Goal: Information Seeking & Learning: Learn about a topic

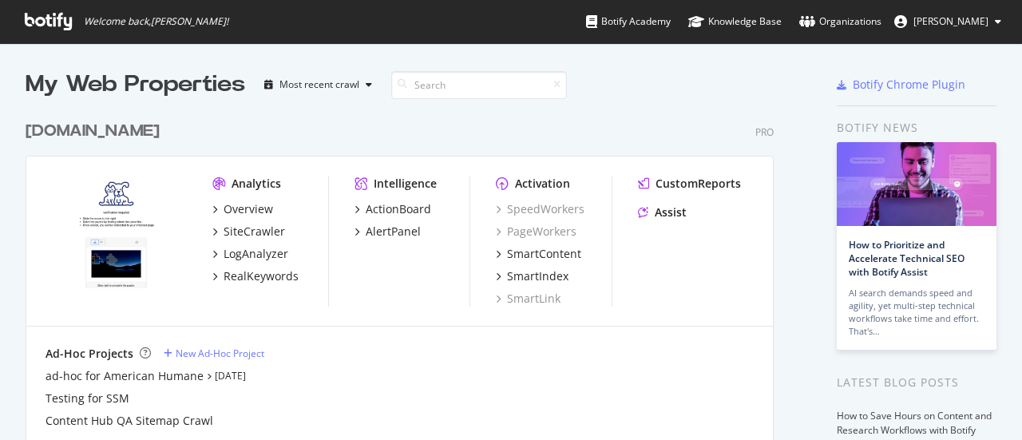
scroll to position [428, 997]
click at [393, 228] on div "AlertPanel" at bounding box center [393, 231] width 55 height 16
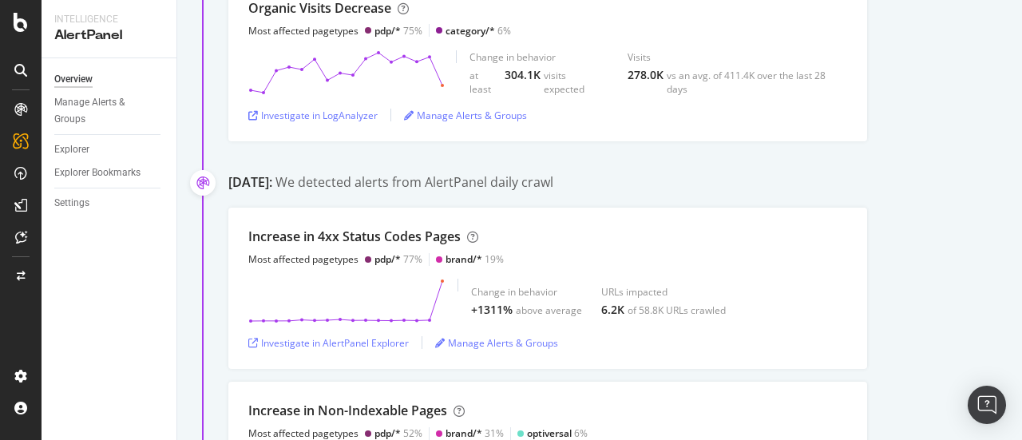
scroll to position [693, 0]
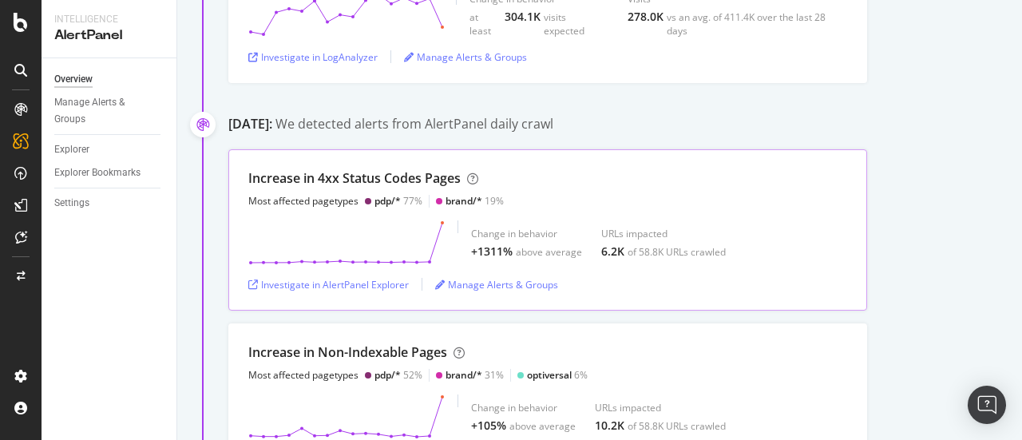
click at [425, 217] on div "Increase in 4xx Status Codes Pages Most affected pagetypes pdp/* 77% brand/* 19…" at bounding box center [547, 229] width 639 height 161
click at [342, 283] on div "Investigate in AlertPanel Explorer" at bounding box center [328, 285] width 160 height 14
click at [437, 199] on div at bounding box center [439, 201] width 6 height 6
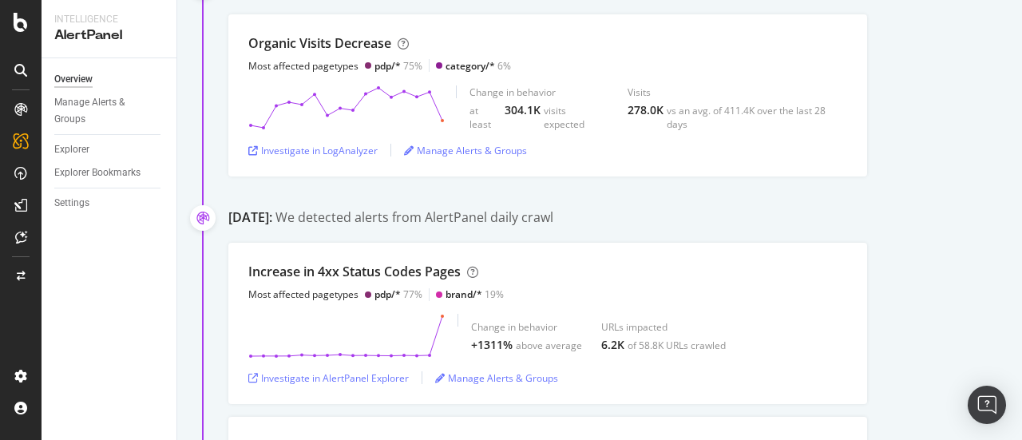
scroll to position [600, 0]
click at [376, 374] on div "Investigate in AlertPanel Explorer" at bounding box center [328, 377] width 160 height 14
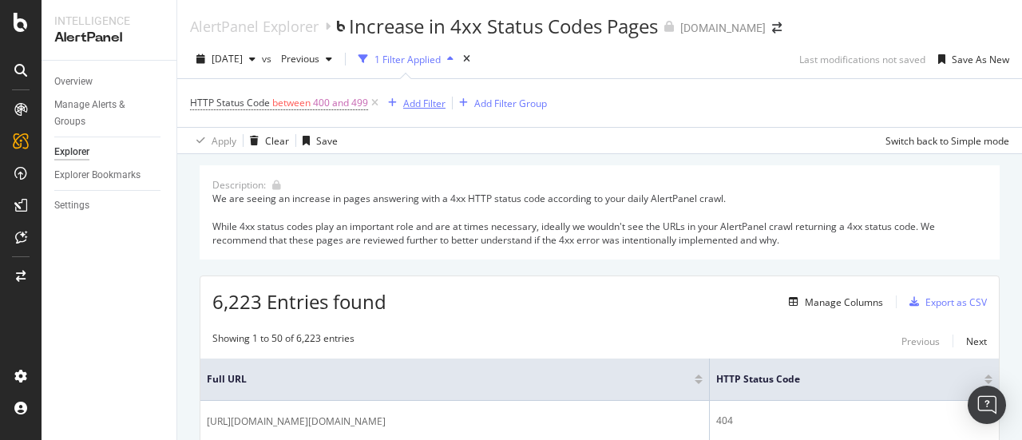
click at [441, 105] on div "Add Filter" at bounding box center [424, 104] width 42 height 14
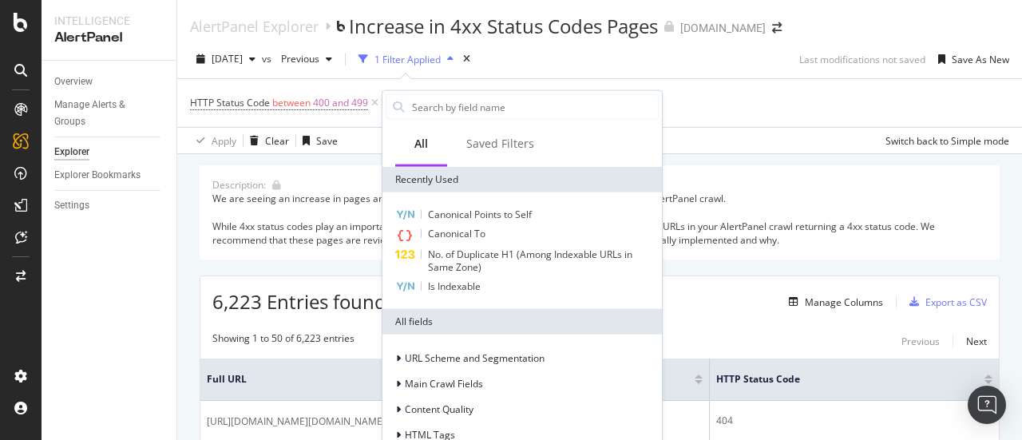
click at [788, 126] on div "HTTP Status Code between 400 and 499 Add Filter Add Filter Group" at bounding box center [599, 103] width 819 height 48
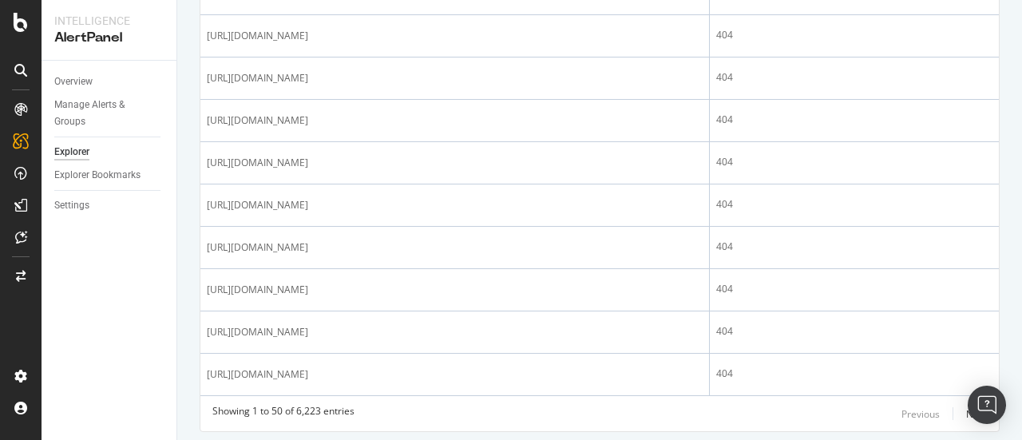
scroll to position [2457, 0]
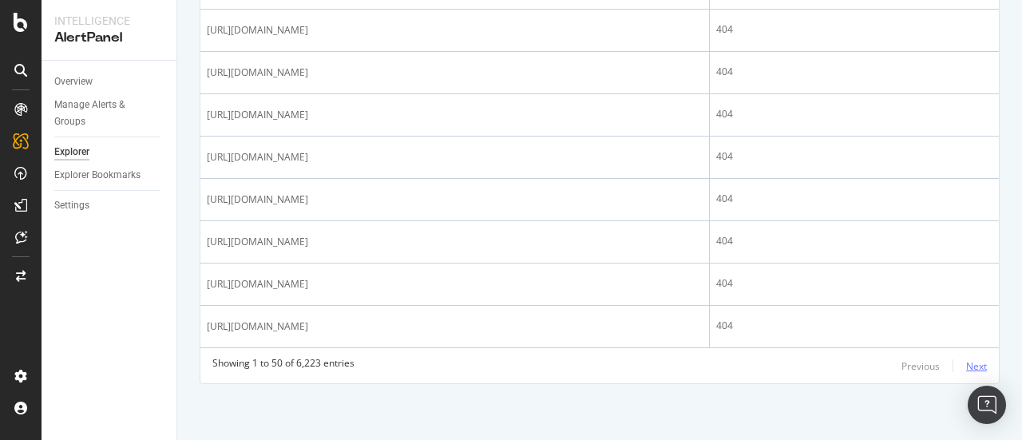
click at [966, 367] on div "Next" at bounding box center [976, 366] width 21 height 14
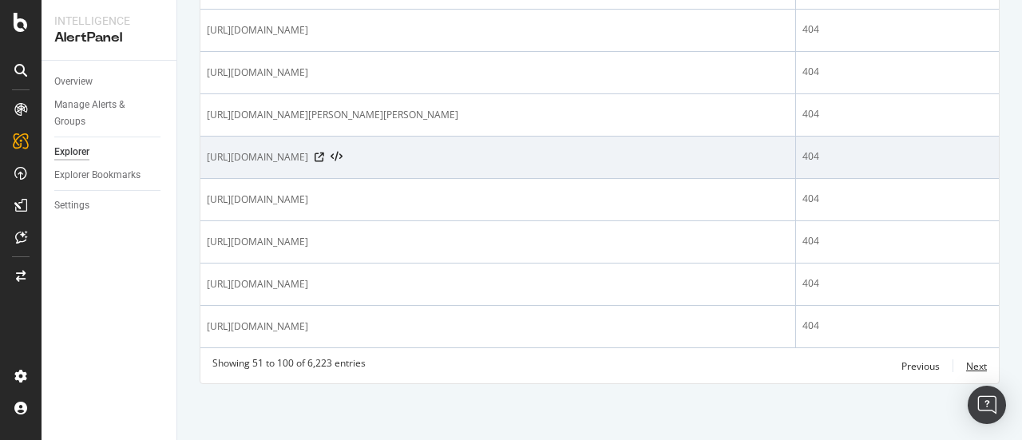
scroll to position [2493, 0]
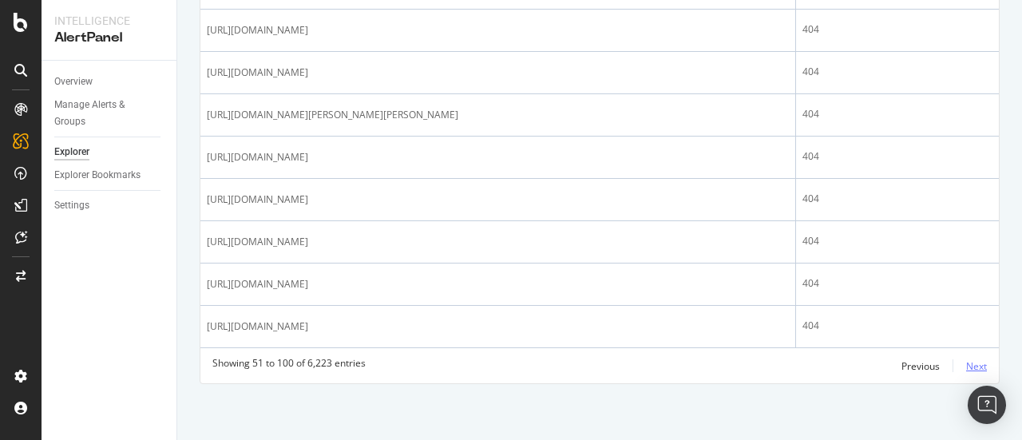
click at [966, 373] on div "Next" at bounding box center [976, 366] width 21 height 14
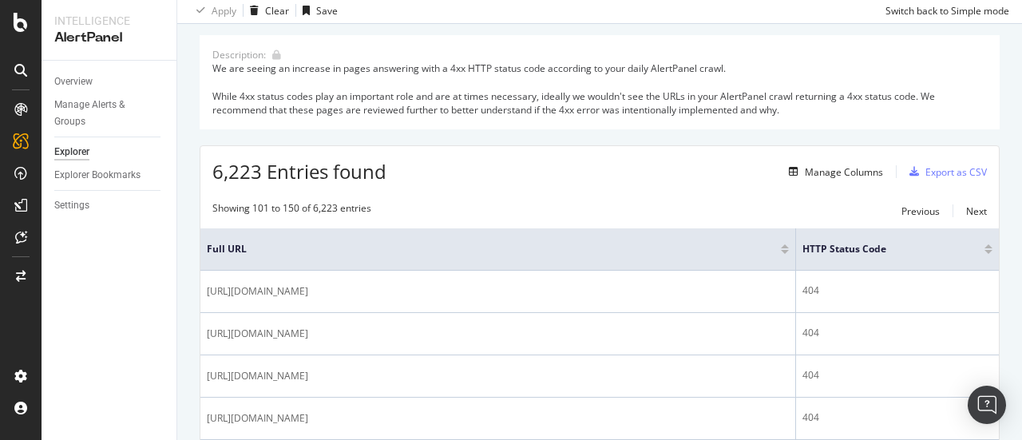
scroll to position [2329, 0]
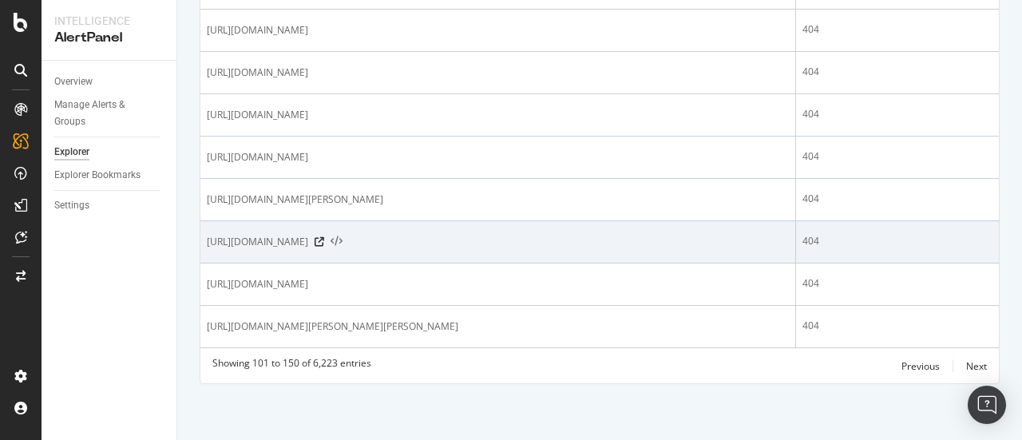
click at [342, 236] on icon at bounding box center [336, 241] width 12 height 11
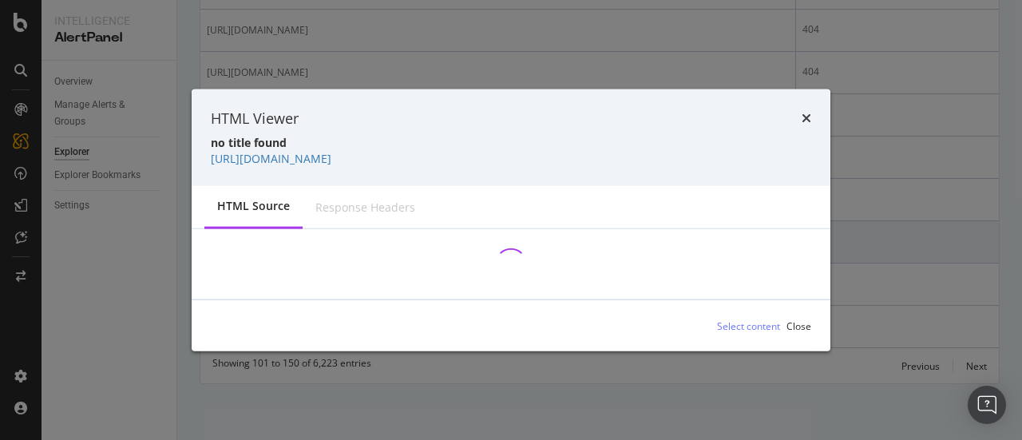
click at [749, 225] on div "HTML source Response Headers" at bounding box center [511, 207] width 639 height 43
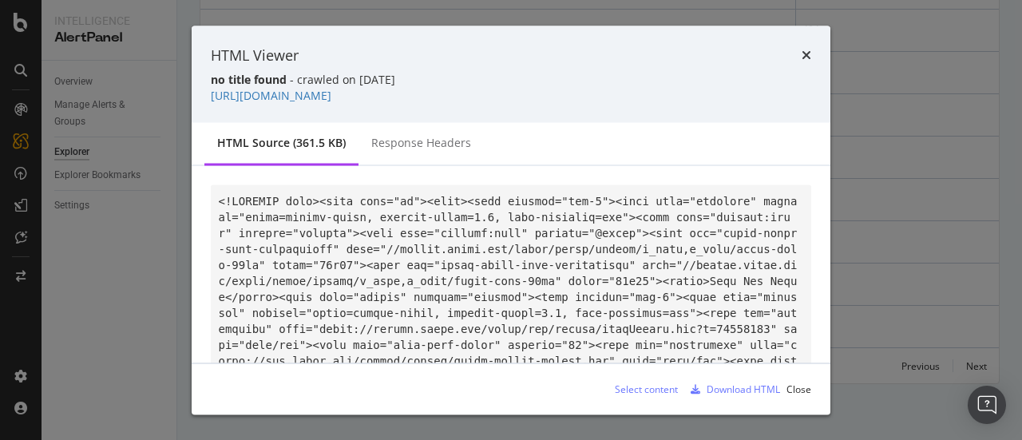
click at [816, 66] on div "HTML Viewer no title found - crawled on 2025-08-29 https://www.petco.com/shop/e…" at bounding box center [511, 74] width 639 height 97
click at [805, 53] on icon "times" at bounding box center [806, 55] width 10 height 13
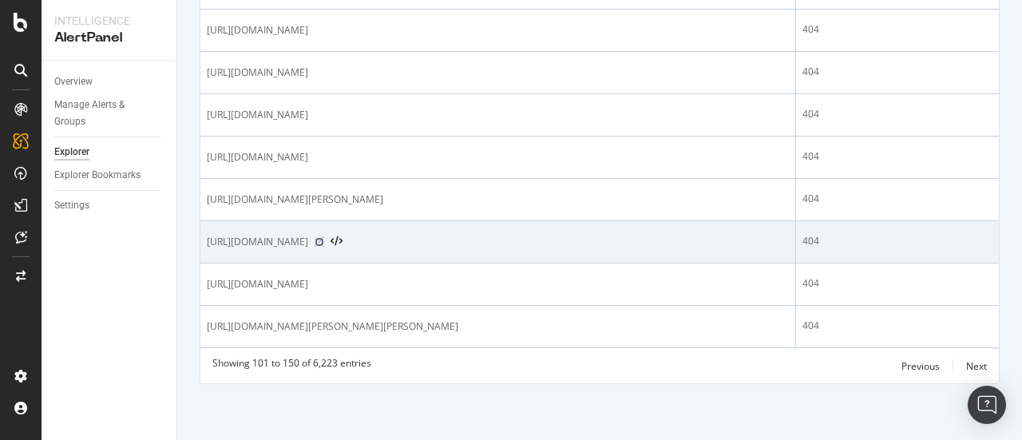
click at [324, 237] on icon at bounding box center [319, 242] width 10 height 10
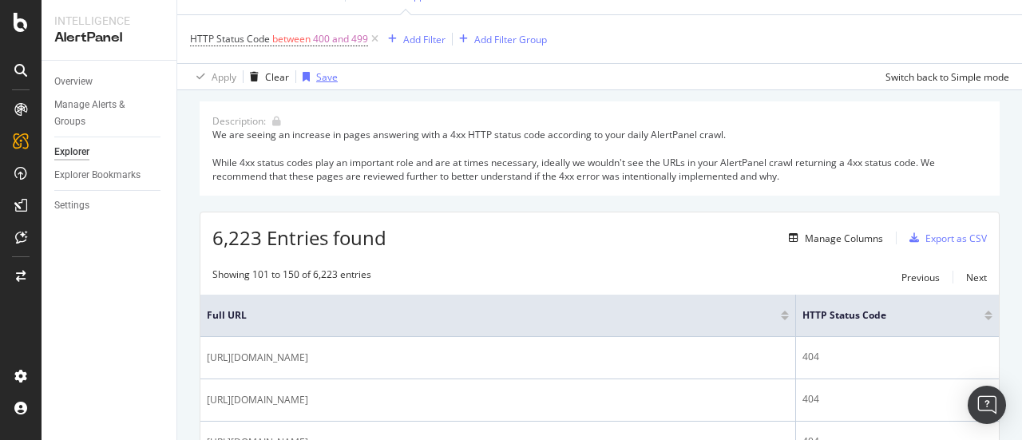
scroll to position [0, 0]
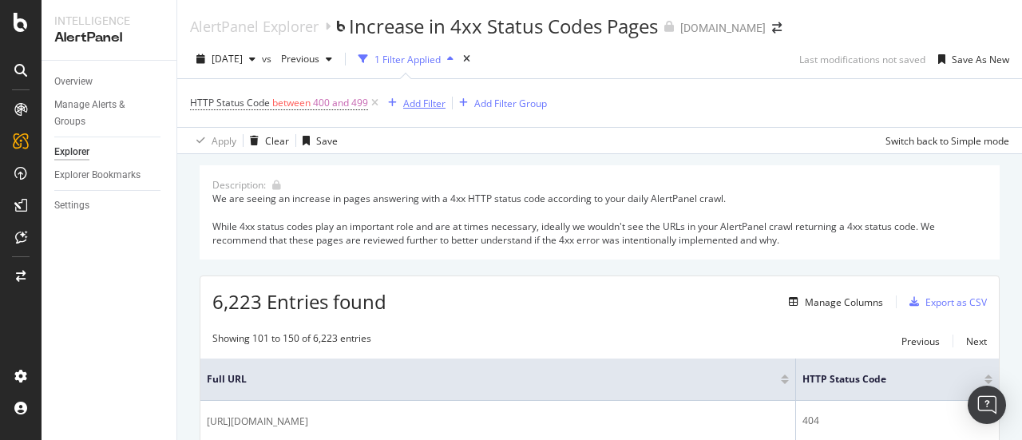
click at [419, 102] on div "Add Filter" at bounding box center [424, 104] width 42 height 14
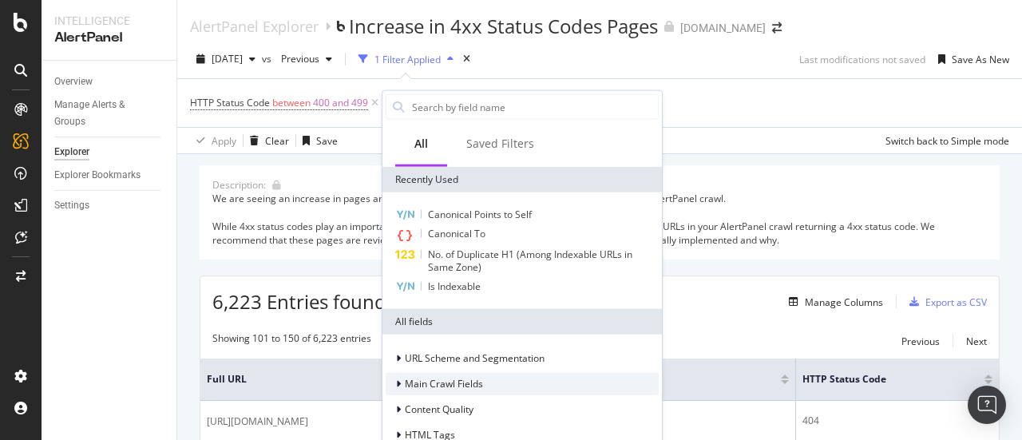
scroll to position [142, 0]
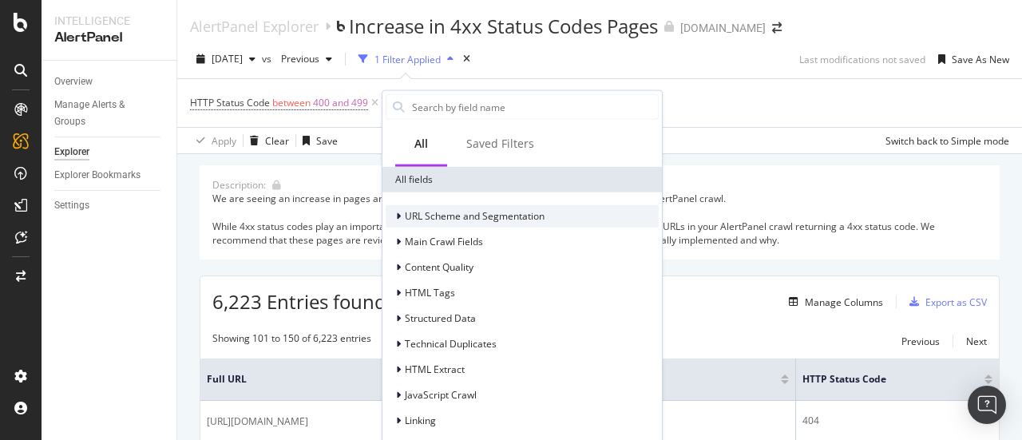
click at [436, 215] on span "URL Scheme and Segmentation" at bounding box center [475, 216] width 140 height 14
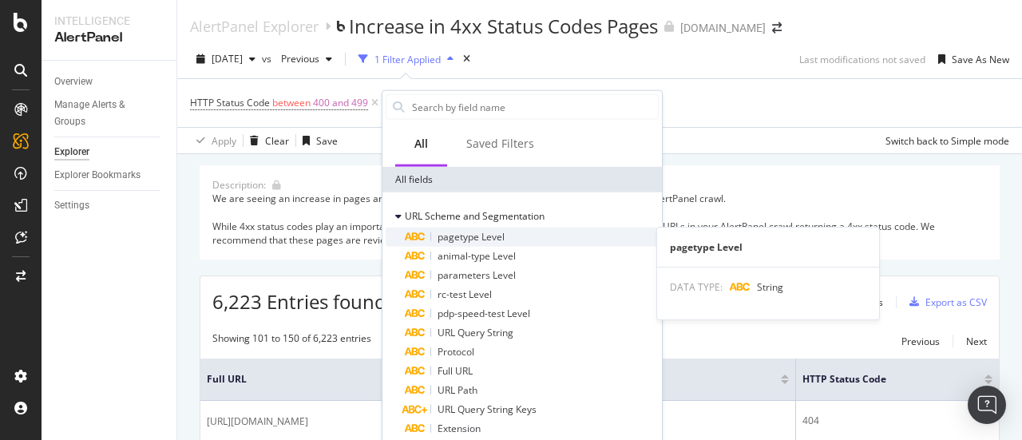
click at [477, 235] on span "pagetype Level" at bounding box center [470, 237] width 67 height 14
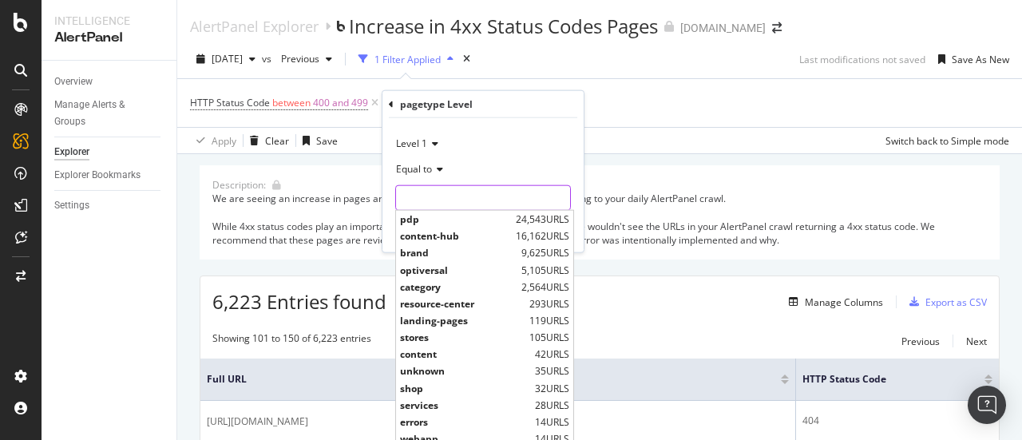
click at [431, 200] on input "text" at bounding box center [483, 198] width 174 height 26
click at [430, 253] on span "brand" at bounding box center [458, 253] width 117 height 14
type input "brand"
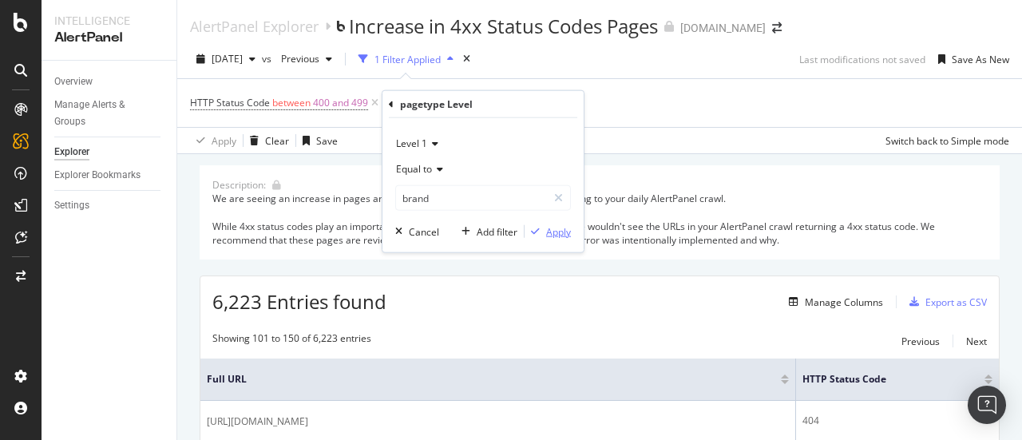
click at [549, 227] on div "Apply" at bounding box center [558, 231] width 25 height 14
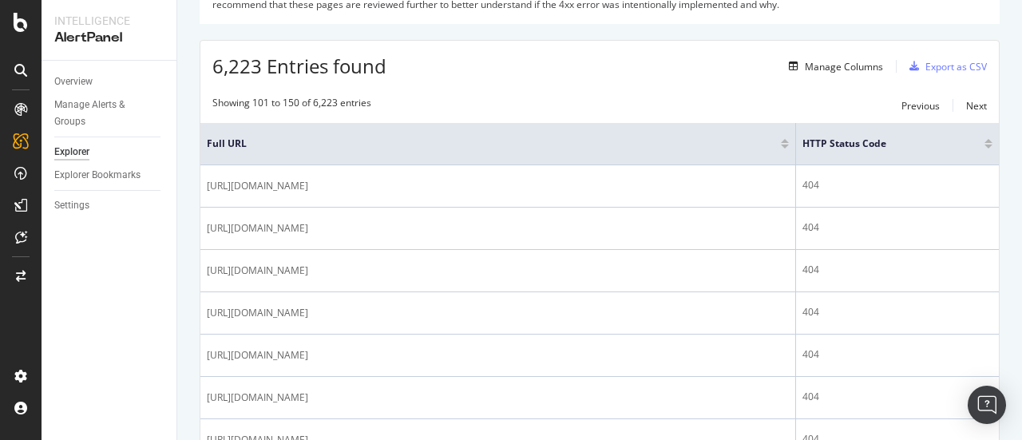
scroll to position [285, 0]
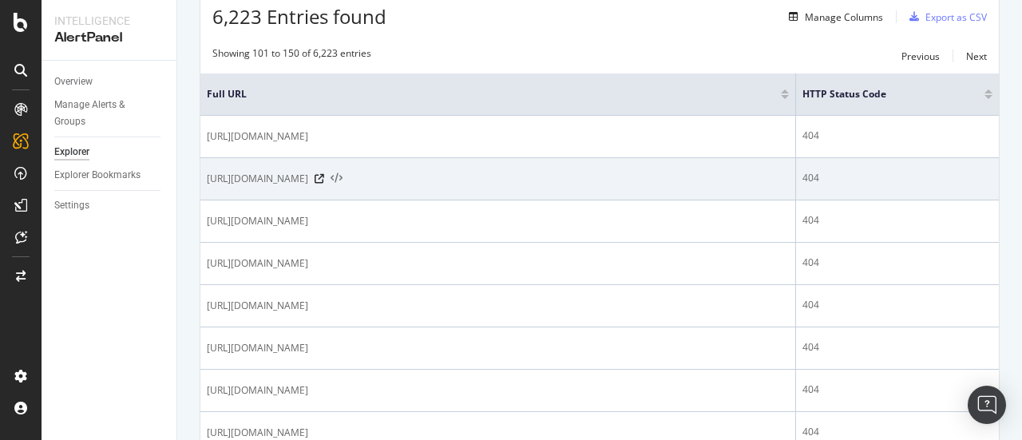
click at [342, 176] on icon at bounding box center [336, 178] width 12 height 11
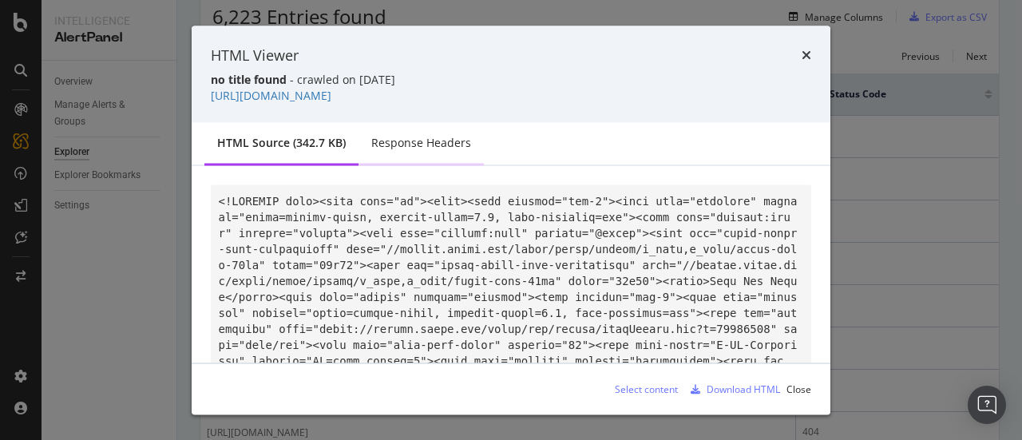
click at [402, 140] on div "Response Headers" at bounding box center [421, 143] width 100 height 16
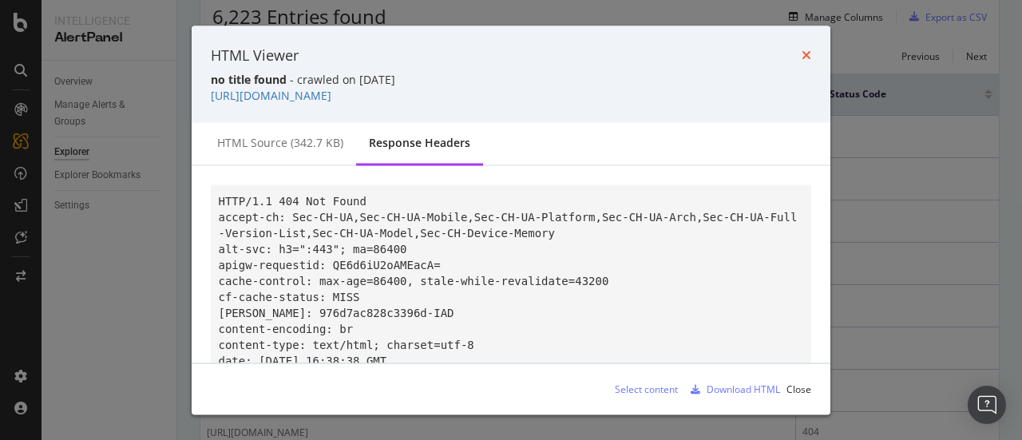
click at [806, 53] on icon "times" at bounding box center [806, 55] width 10 height 13
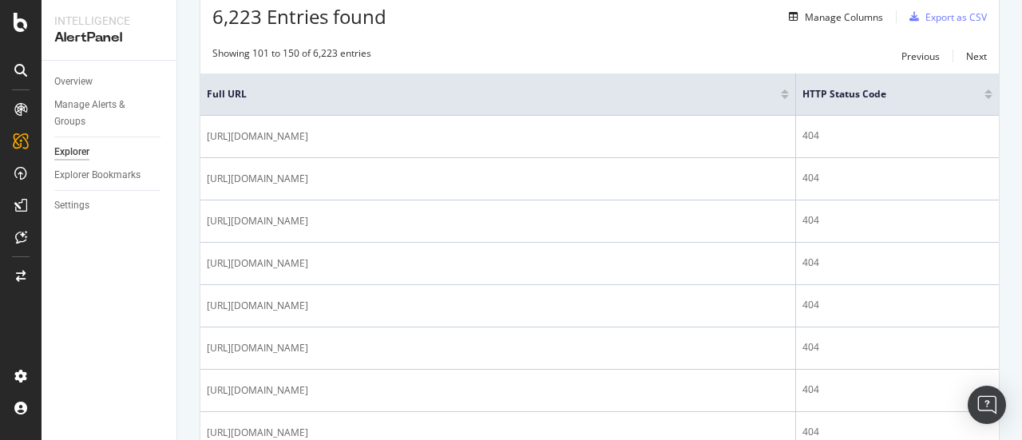
click at [984, 93] on div at bounding box center [988, 94] width 8 height 10
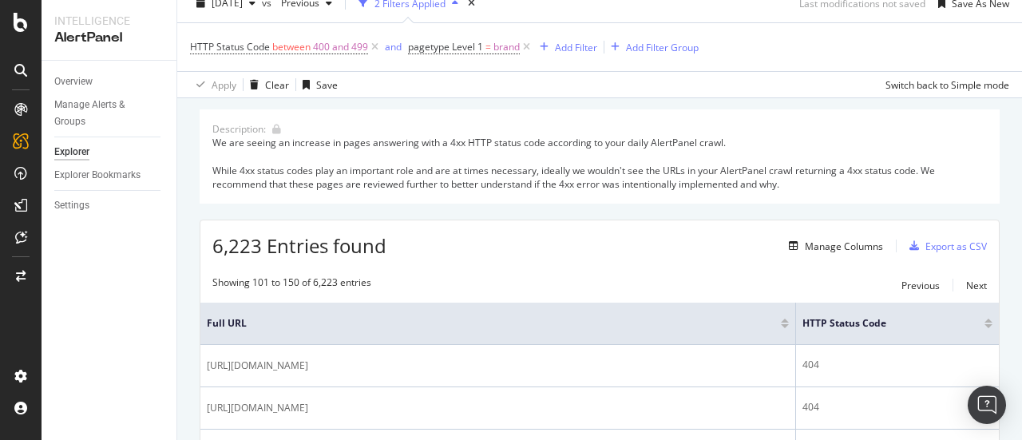
scroll to position [0, 0]
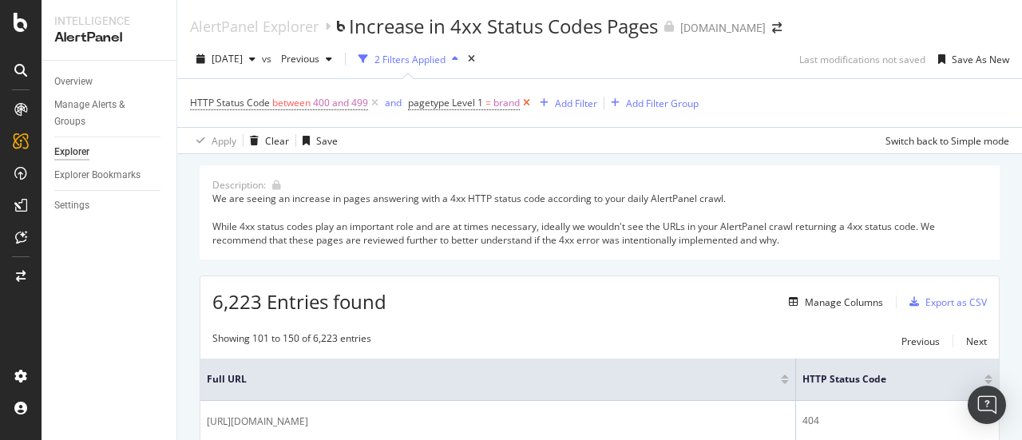
click at [524, 103] on icon at bounding box center [527, 103] width 14 height 16
click at [426, 106] on div "Add Filter" at bounding box center [424, 104] width 42 height 14
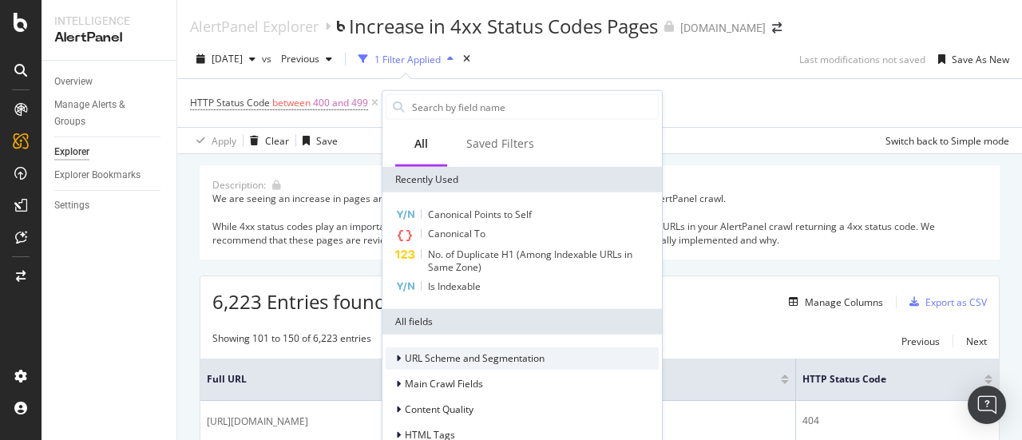
click at [455, 358] on span "URL Scheme and Segmentation" at bounding box center [475, 358] width 140 height 14
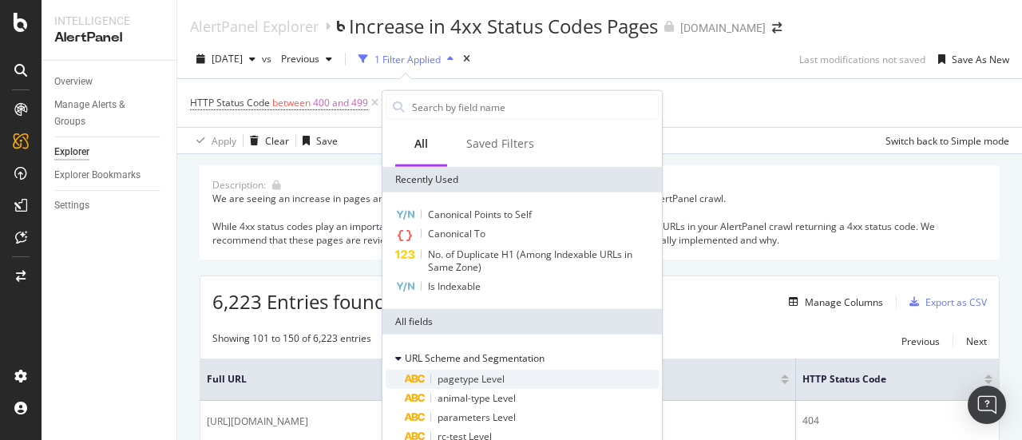
click at [454, 370] on div "pagetype Level" at bounding box center [532, 379] width 254 height 19
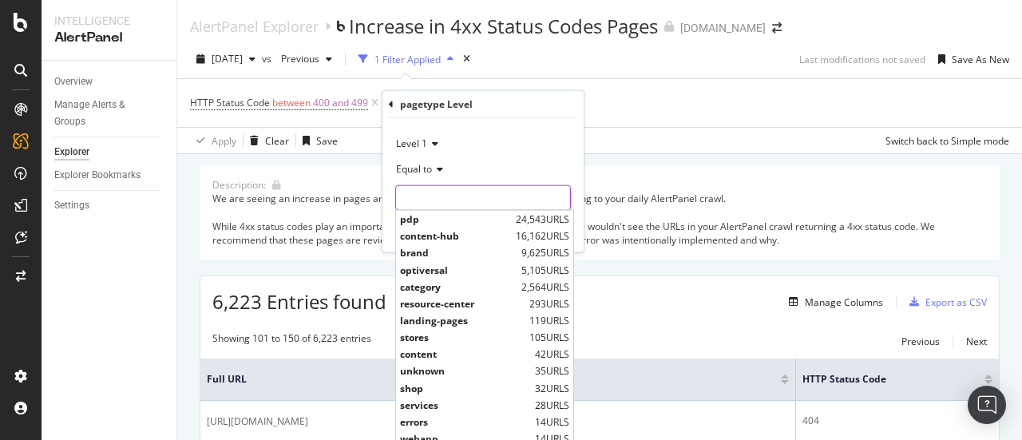
click at [429, 194] on input "text" at bounding box center [483, 198] width 174 height 26
click at [426, 249] on span "brand" at bounding box center [458, 253] width 117 height 14
type input "brand"
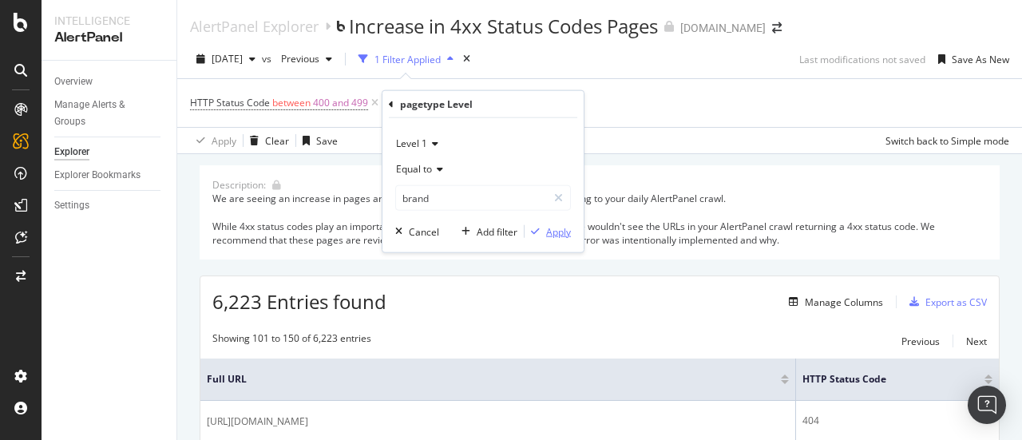
click at [556, 231] on div "Apply" at bounding box center [558, 231] width 25 height 14
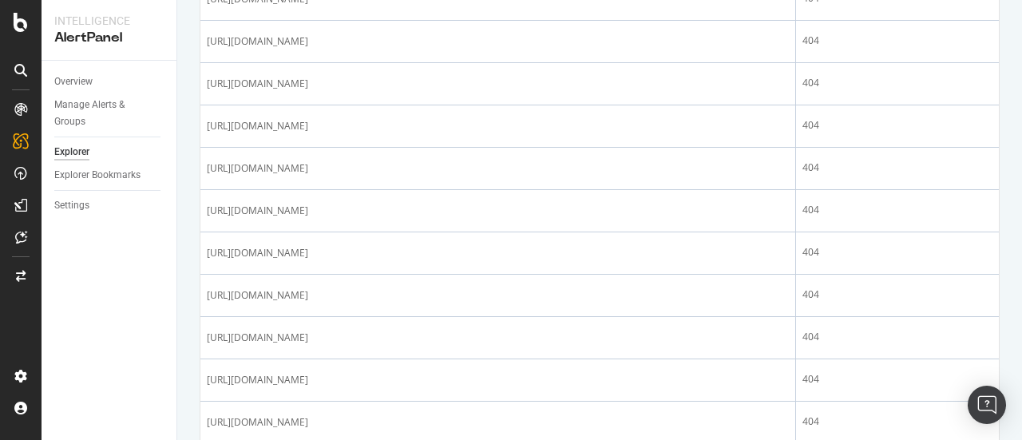
scroll to position [2249, 0]
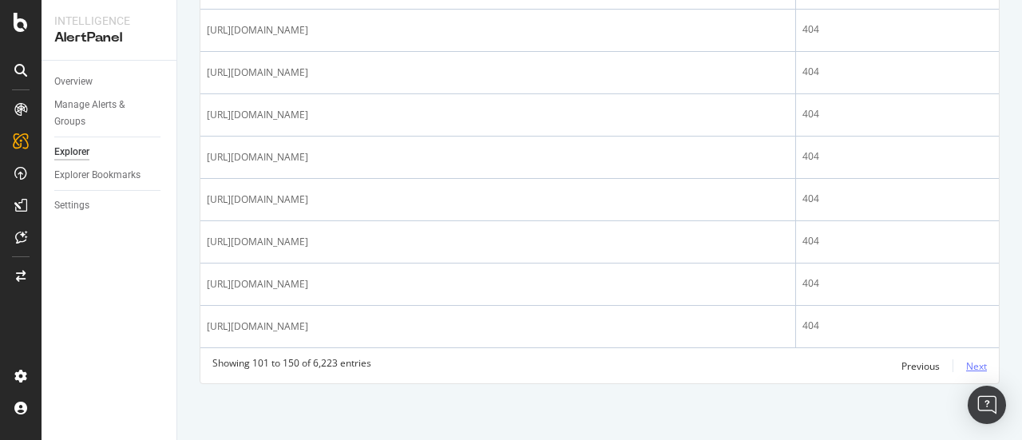
click at [966, 366] on div "Next" at bounding box center [976, 366] width 21 height 14
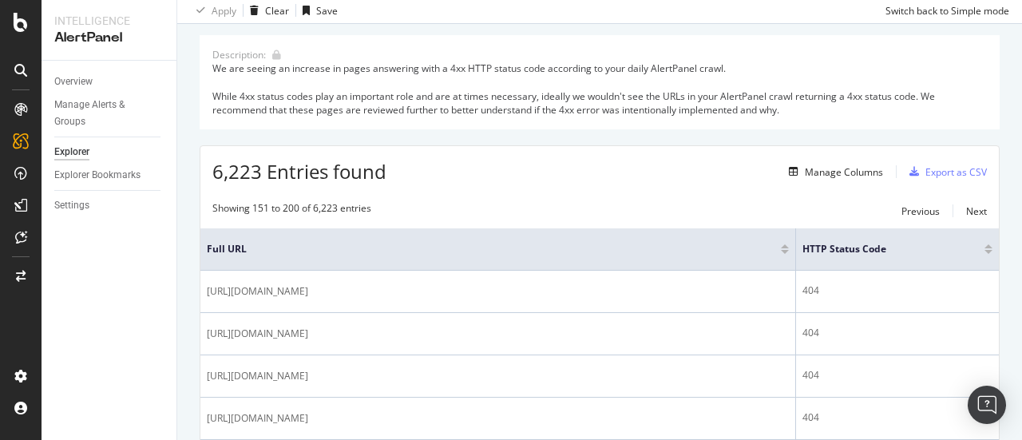
scroll to position [2201, 0]
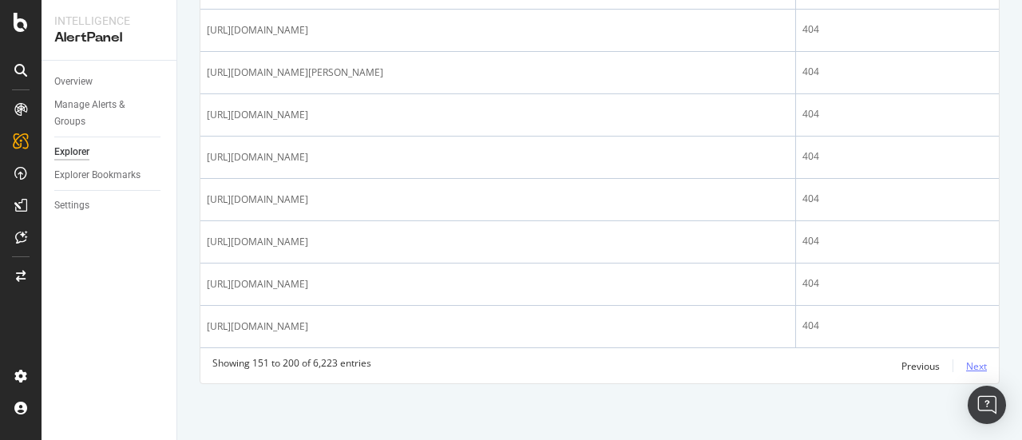
click at [966, 366] on div "Next" at bounding box center [976, 366] width 21 height 14
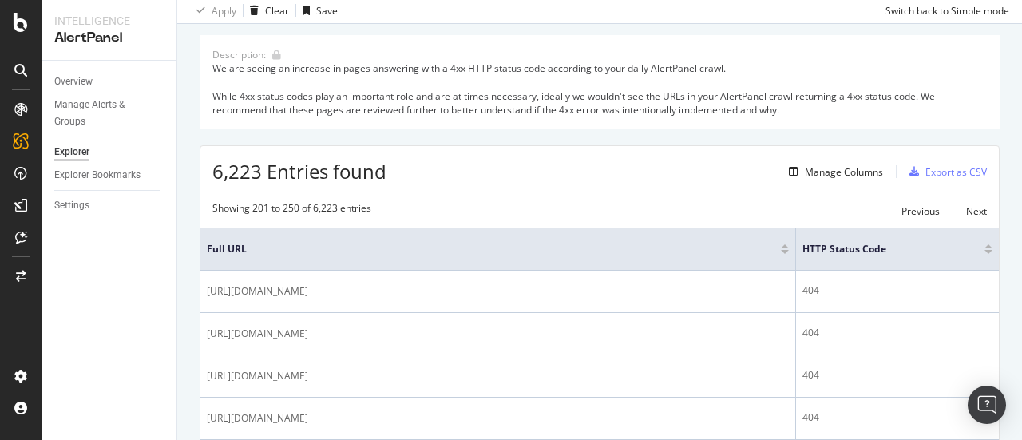
scroll to position [2249, 0]
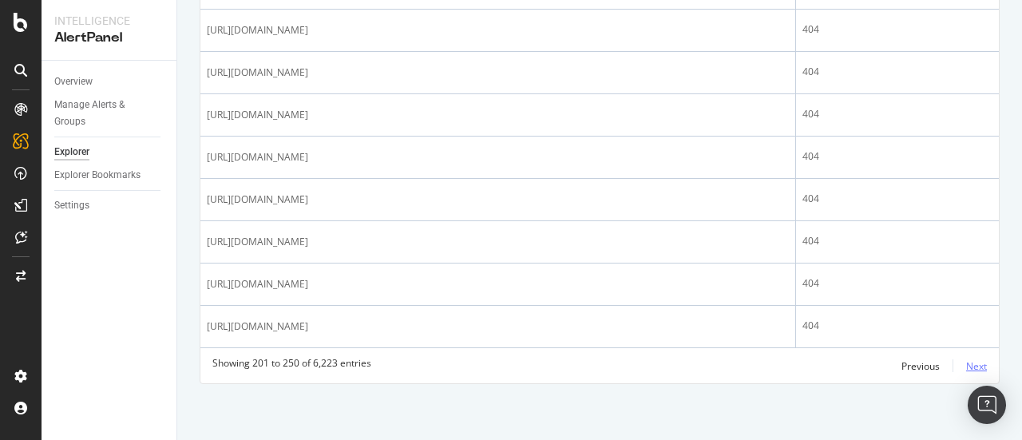
click at [966, 373] on div "Next" at bounding box center [976, 366] width 21 height 14
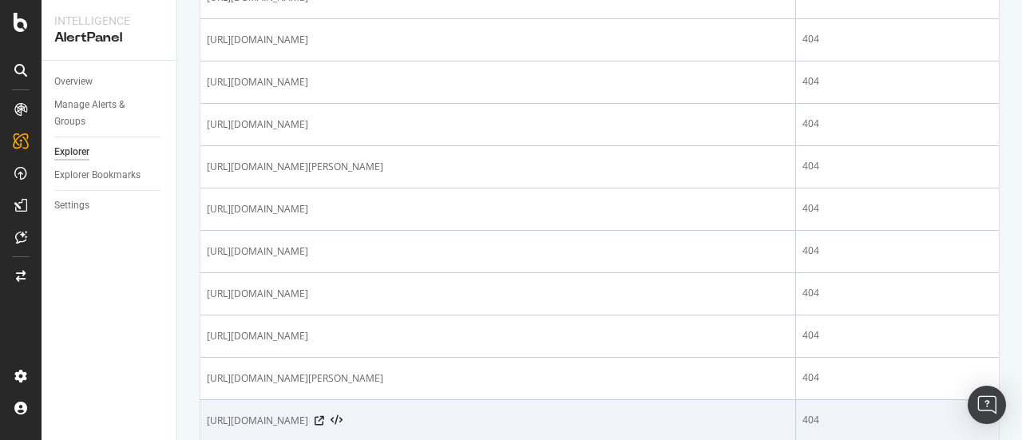
scroll to position [2329, 0]
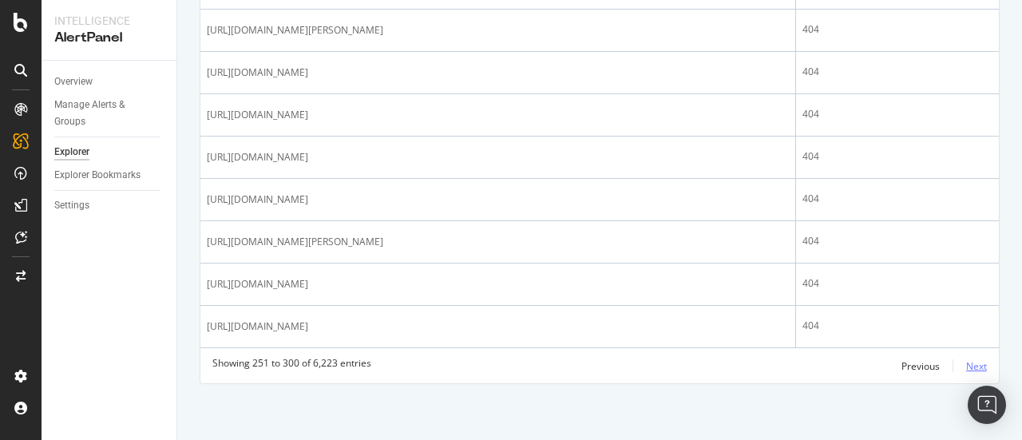
click at [969, 364] on div "Next" at bounding box center [976, 366] width 21 height 14
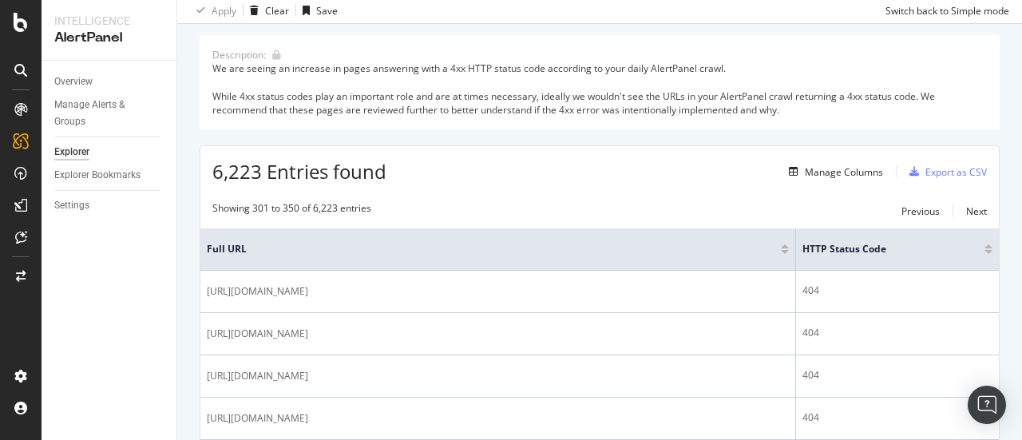
scroll to position [2249, 0]
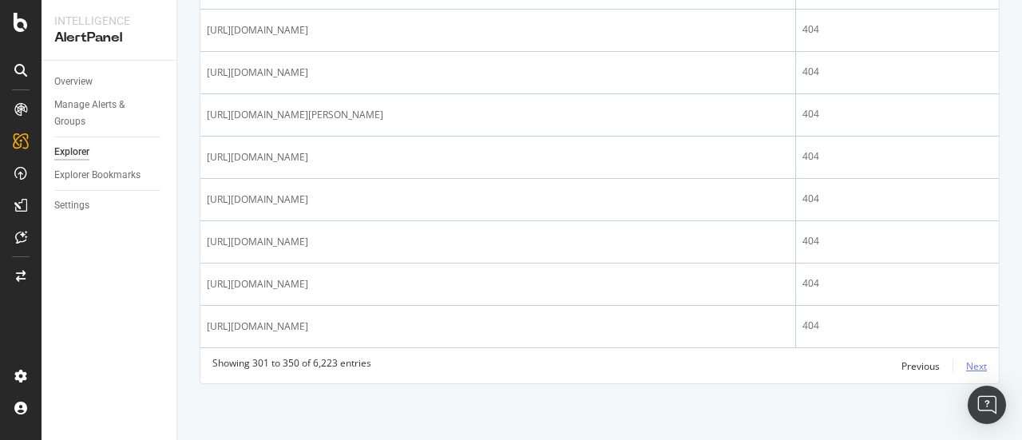
click at [966, 370] on div "Next" at bounding box center [976, 366] width 21 height 14
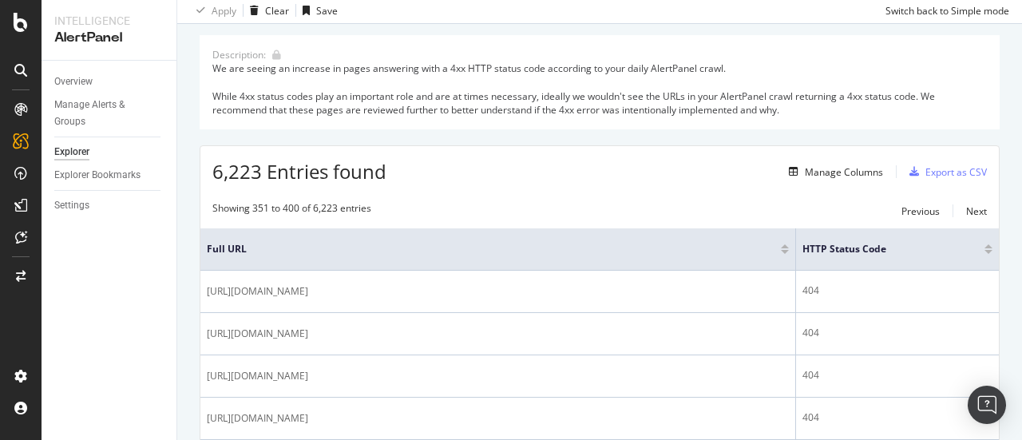
scroll to position [2233, 0]
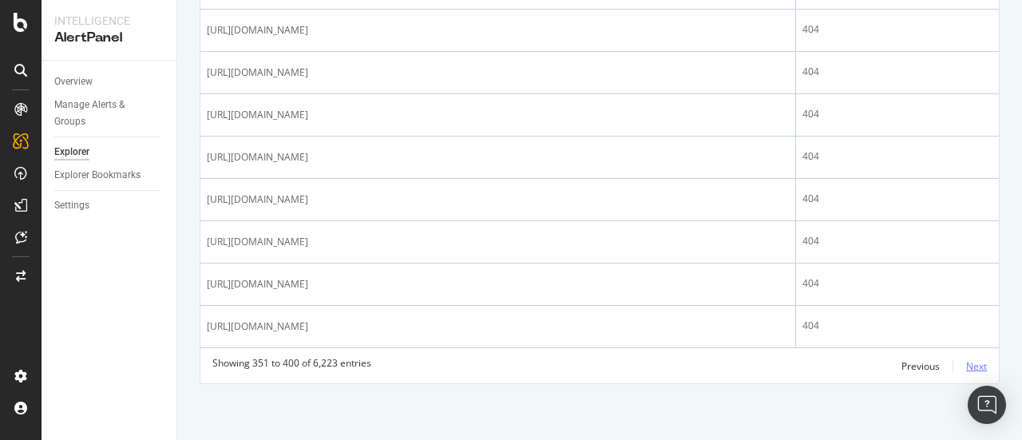
click at [966, 366] on div "Next" at bounding box center [976, 366] width 21 height 14
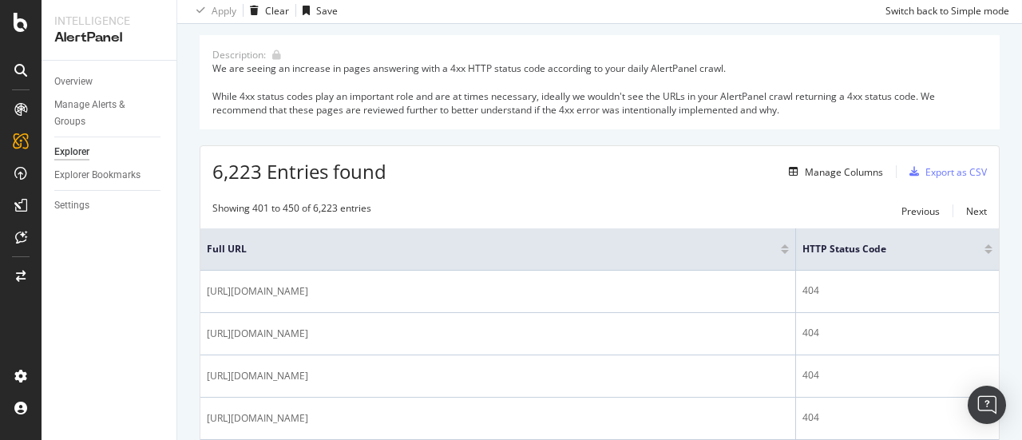
scroll to position [2281, 0]
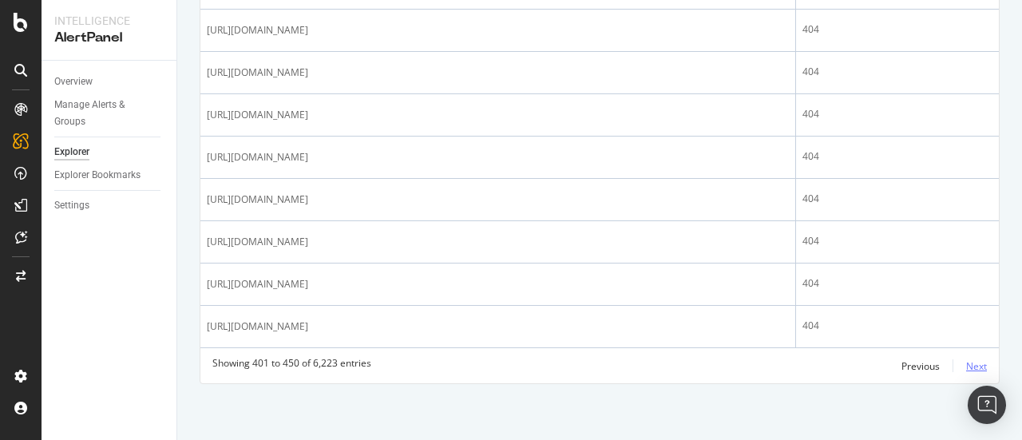
click at [968, 367] on div "Next" at bounding box center [976, 366] width 21 height 14
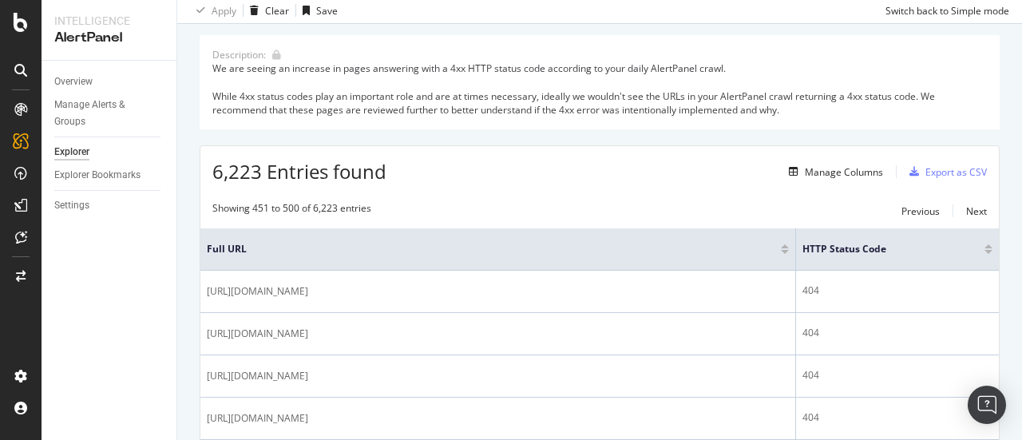
scroll to position [2249, 0]
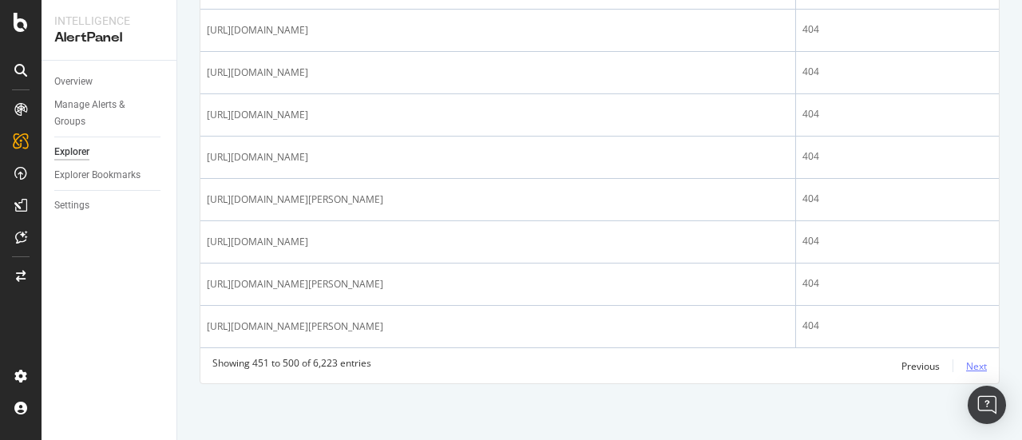
click at [968, 367] on div "Next" at bounding box center [976, 366] width 21 height 14
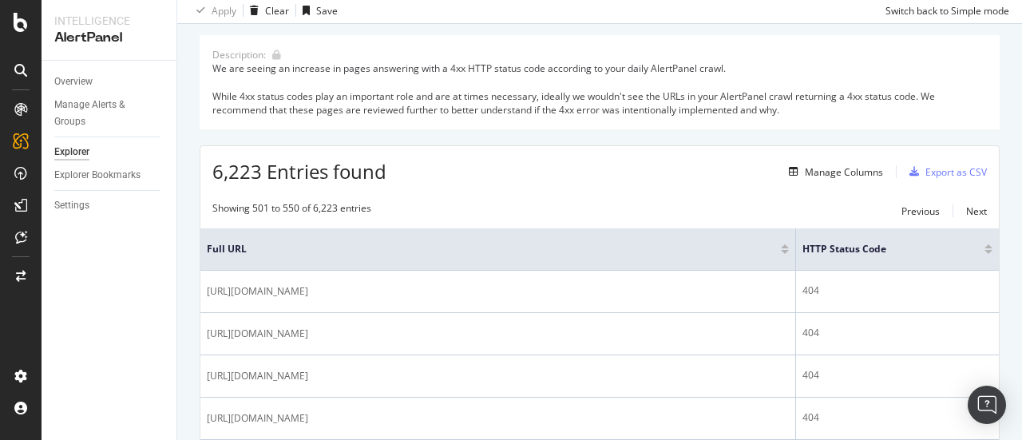
scroll to position [2329, 0]
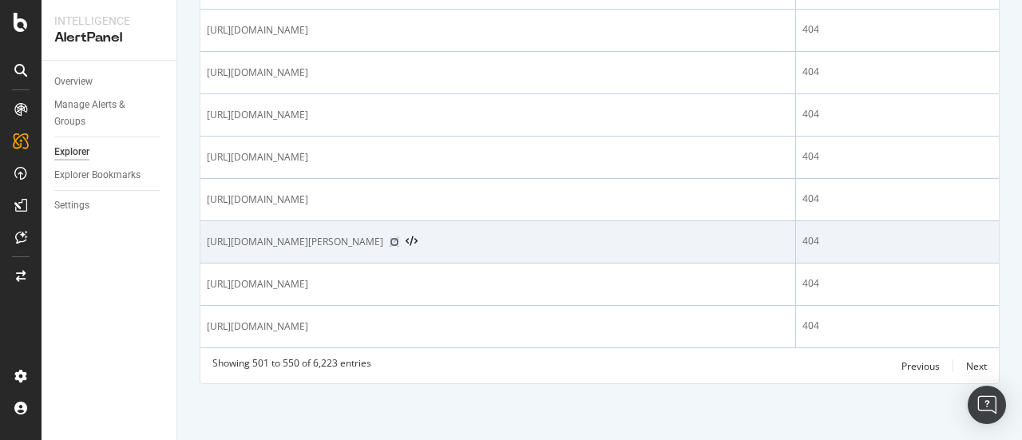
click at [399, 247] on icon at bounding box center [394, 242] width 10 height 10
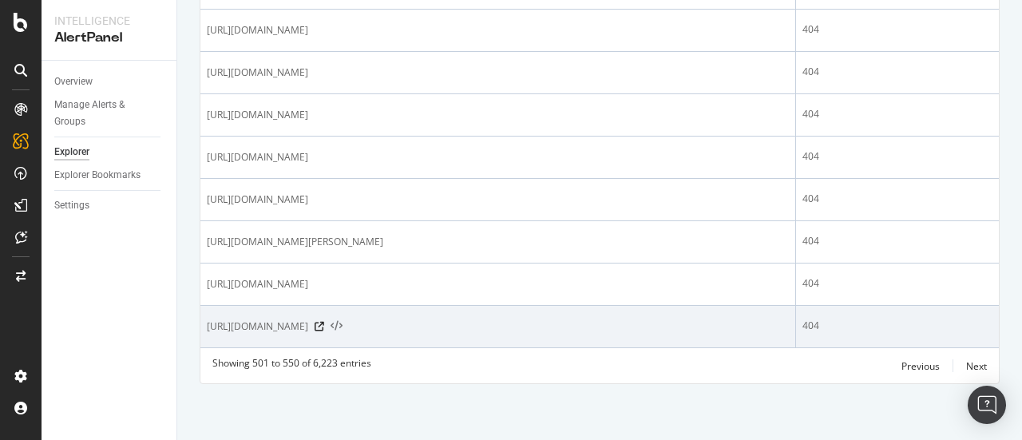
click at [342, 332] on icon at bounding box center [336, 326] width 12 height 11
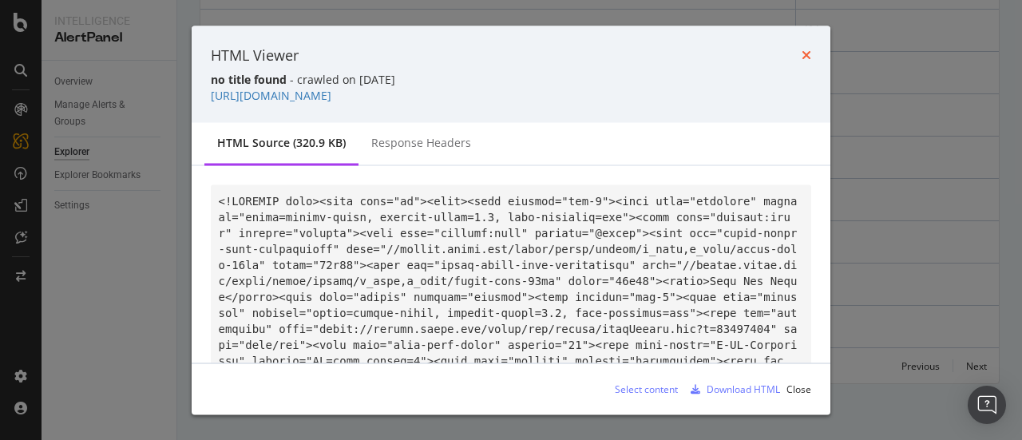
click at [809, 51] on icon "times" at bounding box center [806, 55] width 10 height 13
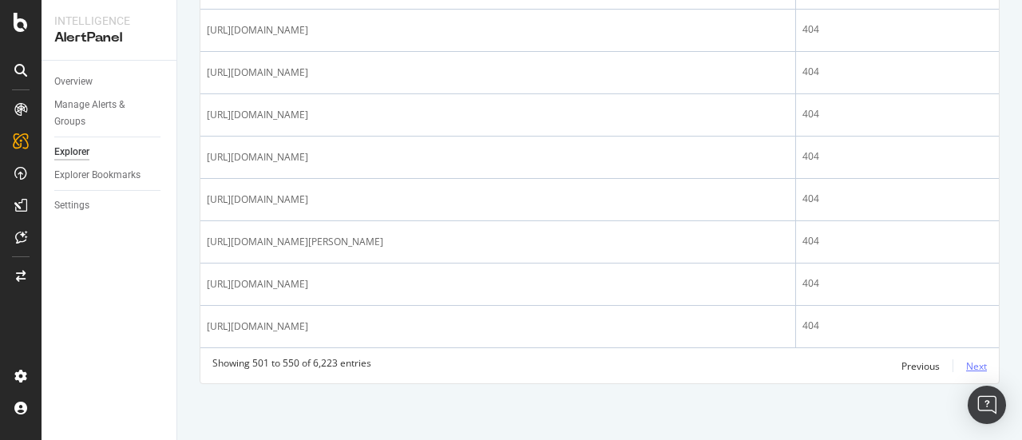
click at [966, 373] on div "Next" at bounding box center [976, 366] width 21 height 14
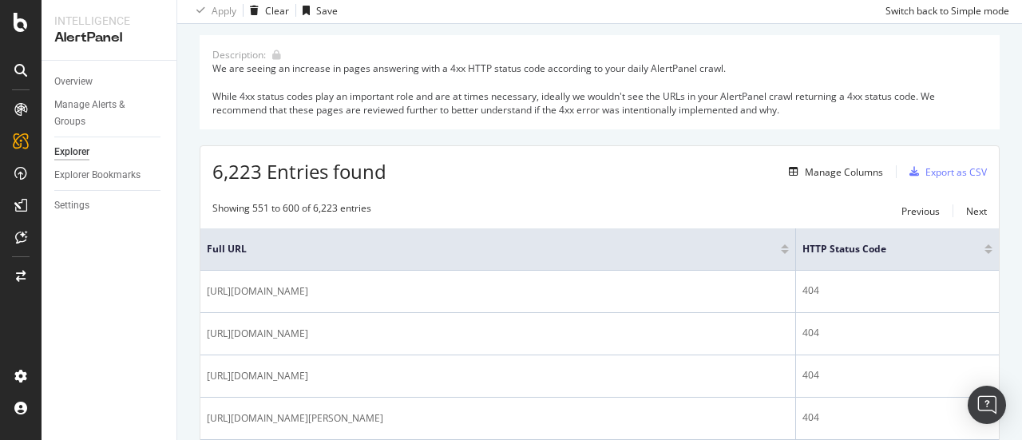
scroll to position [2249, 0]
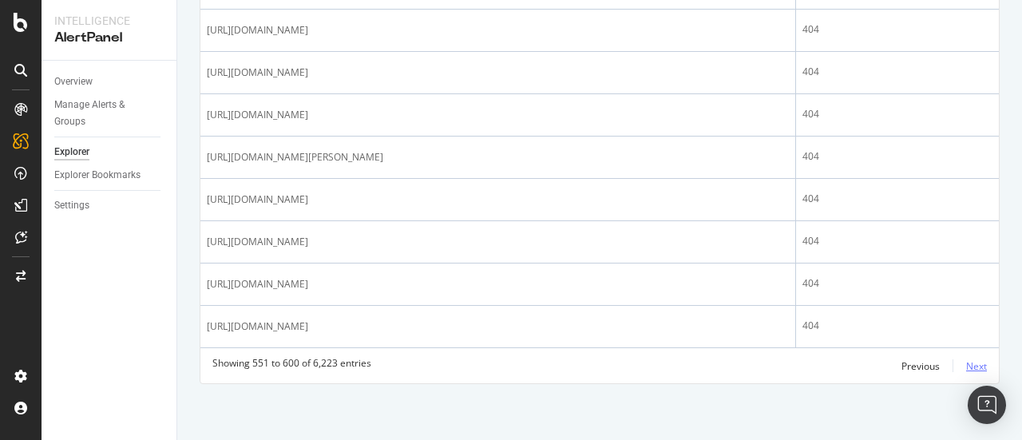
click at [966, 367] on div "Next" at bounding box center [976, 366] width 21 height 14
click at [967, 362] on div "Next" at bounding box center [976, 366] width 21 height 14
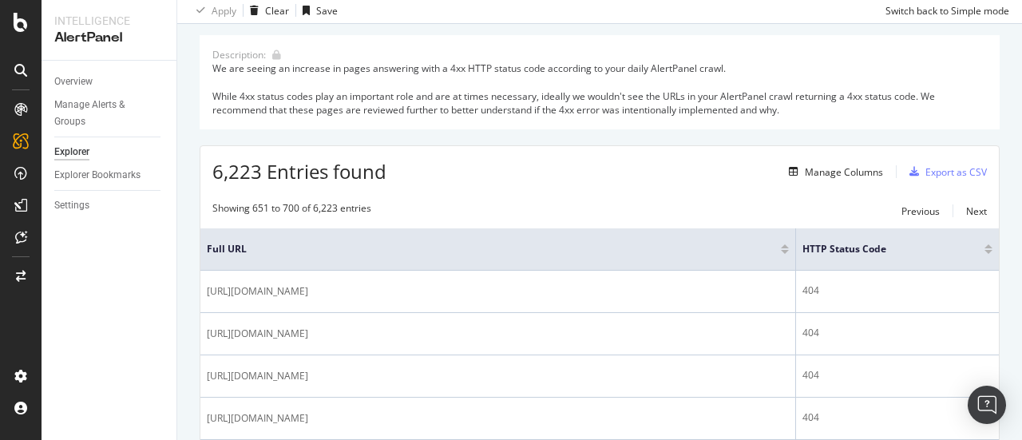
scroll to position [2217, 0]
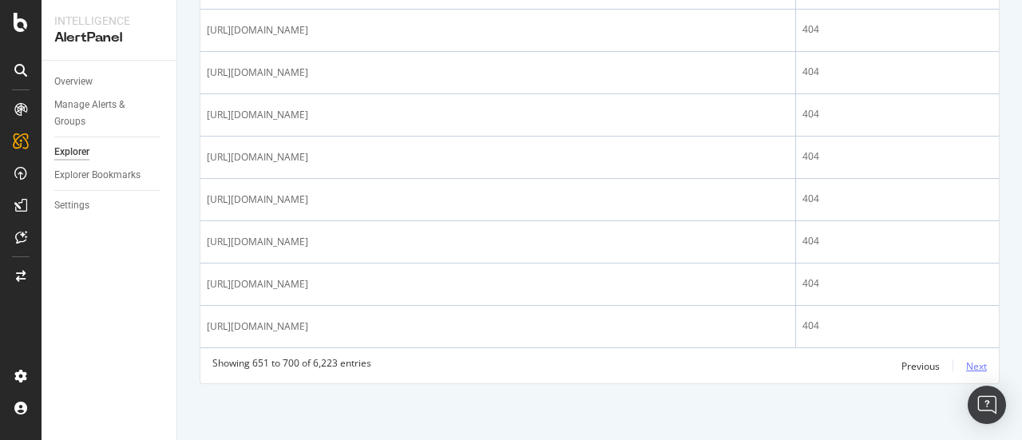
click at [967, 366] on div "Next" at bounding box center [976, 366] width 21 height 14
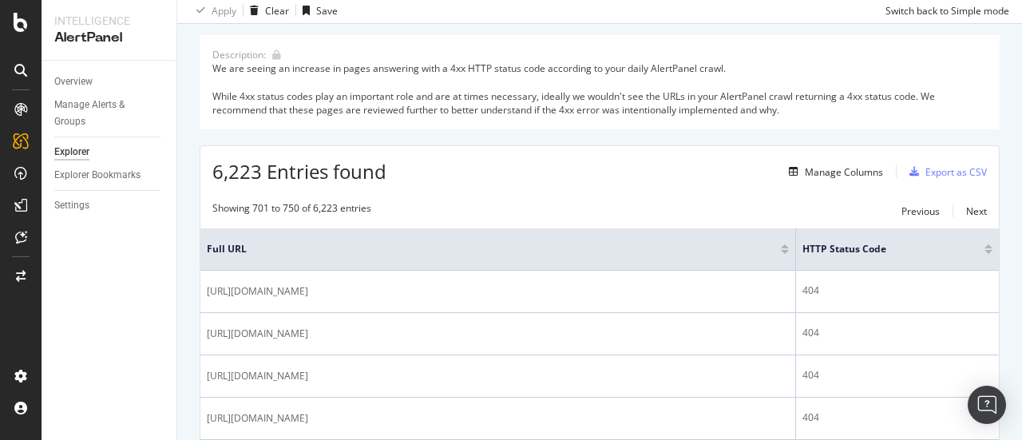
scroll to position [2233, 0]
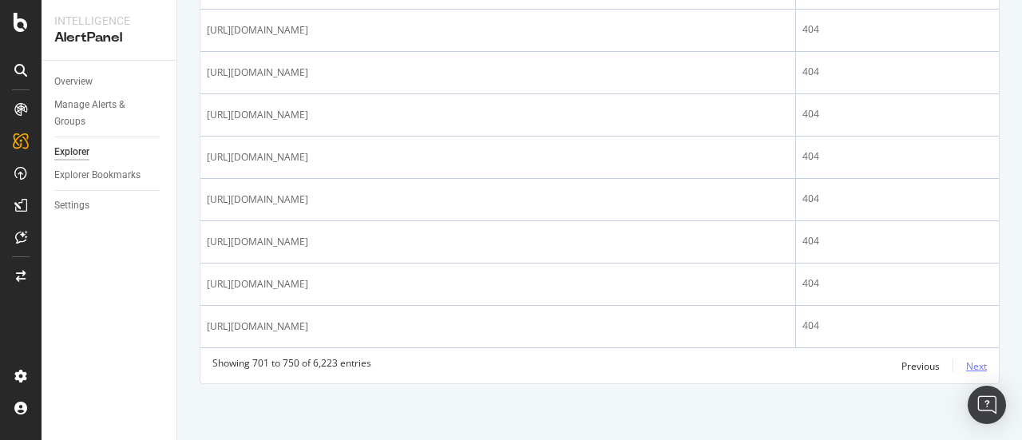
click at [967, 366] on div "Next" at bounding box center [976, 366] width 21 height 14
click at [969, 365] on div "Next" at bounding box center [976, 366] width 21 height 14
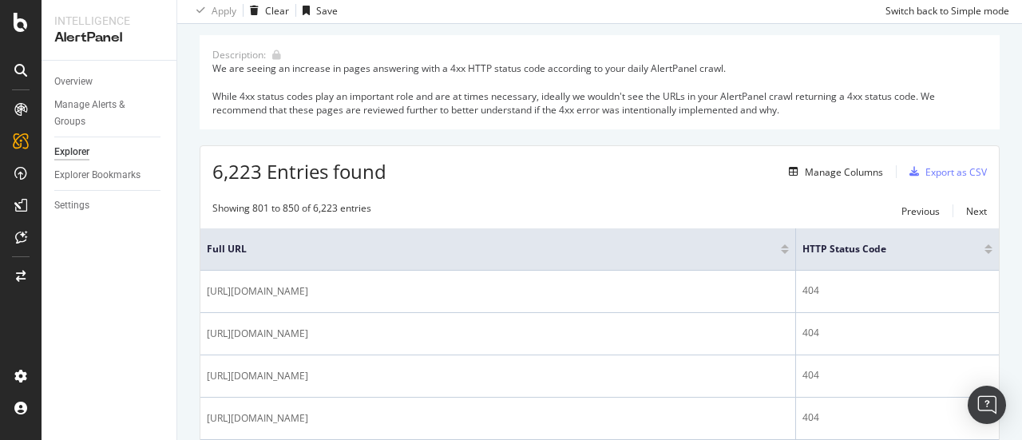
scroll to position [2329, 0]
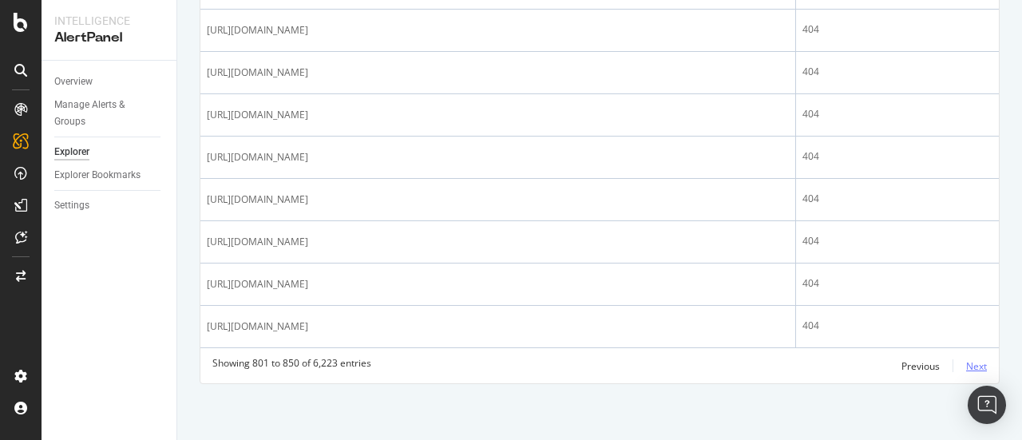
click at [966, 365] on div "Next" at bounding box center [976, 366] width 21 height 14
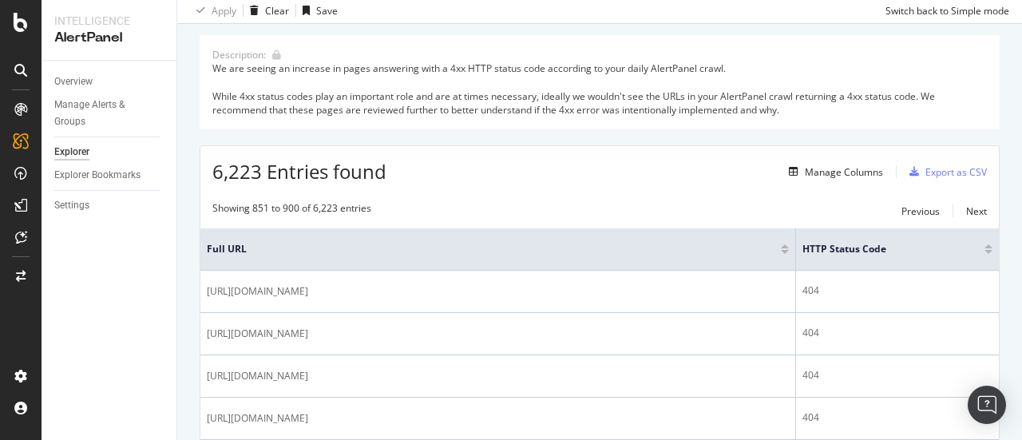
scroll to position [2281, 0]
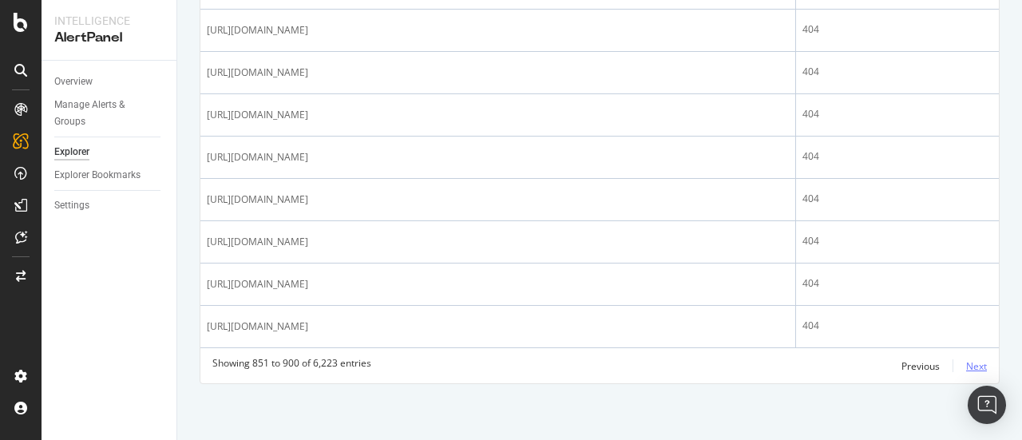
click at [966, 362] on div "Next" at bounding box center [976, 366] width 21 height 14
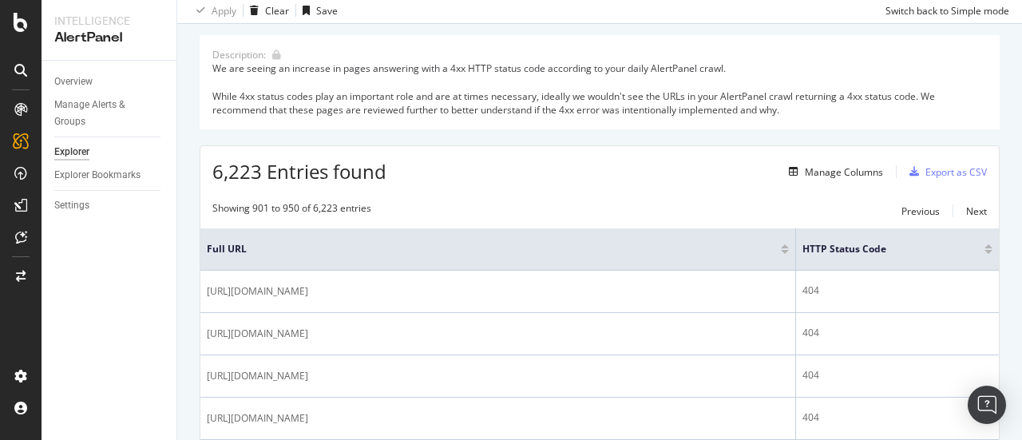
scroll to position [2217, 0]
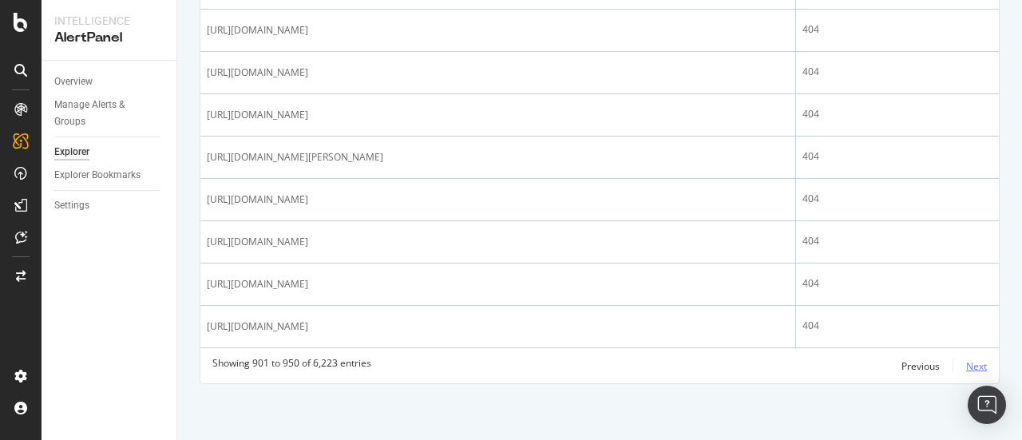
click at [968, 367] on div "Next" at bounding box center [976, 366] width 21 height 14
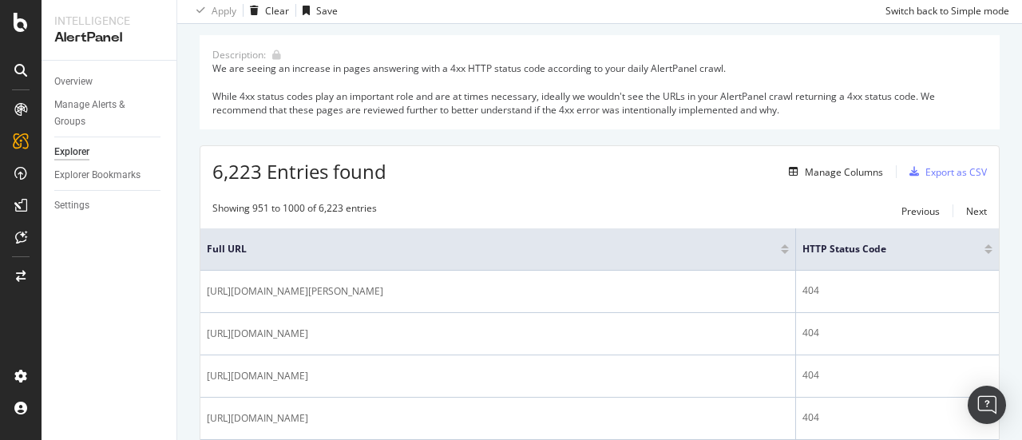
scroll to position [2313, 0]
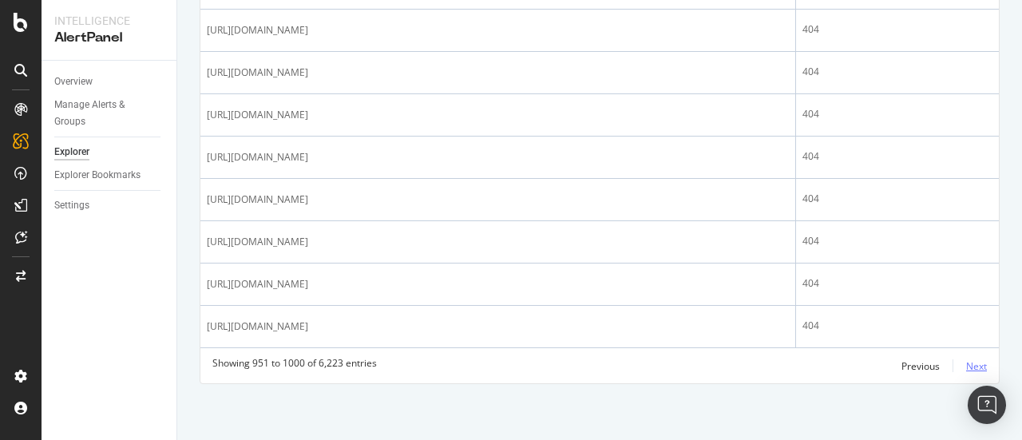
click at [969, 366] on div "Next" at bounding box center [976, 366] width 21 height 14
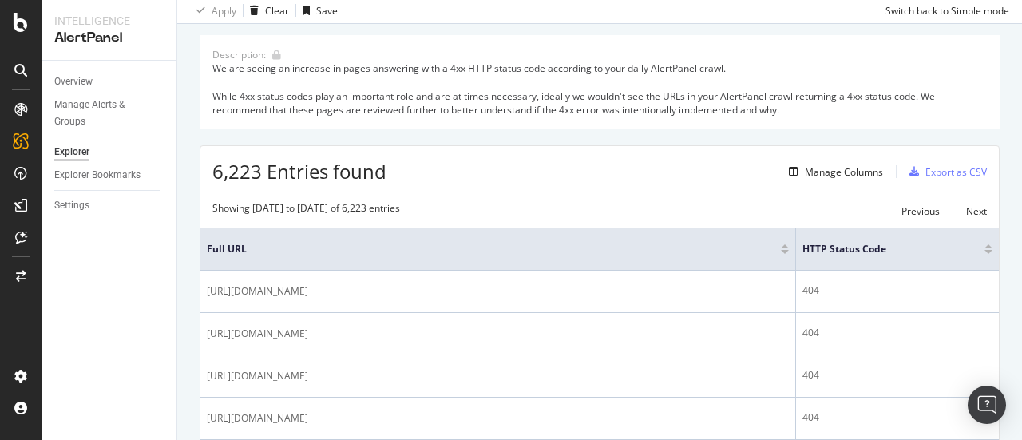
scroll to position [2185, 0]
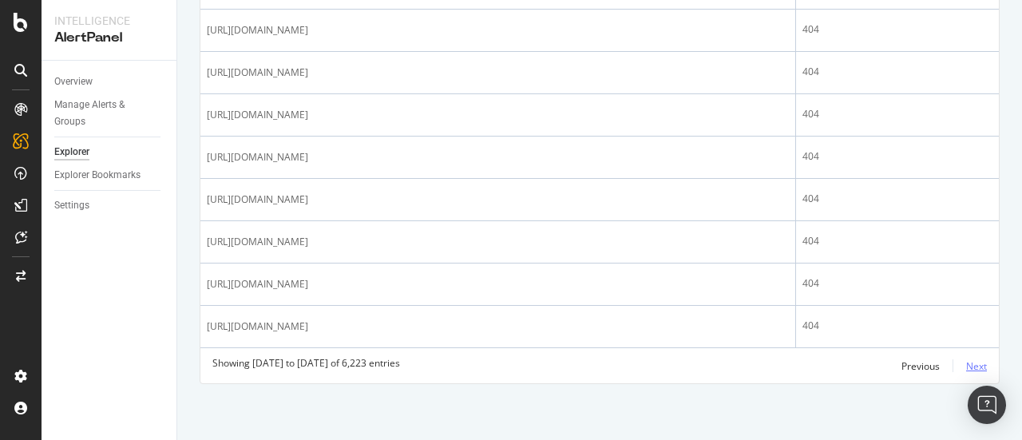
click at [967, 363] on div "Next" at bounding box center [976, 366] width 21 height 14
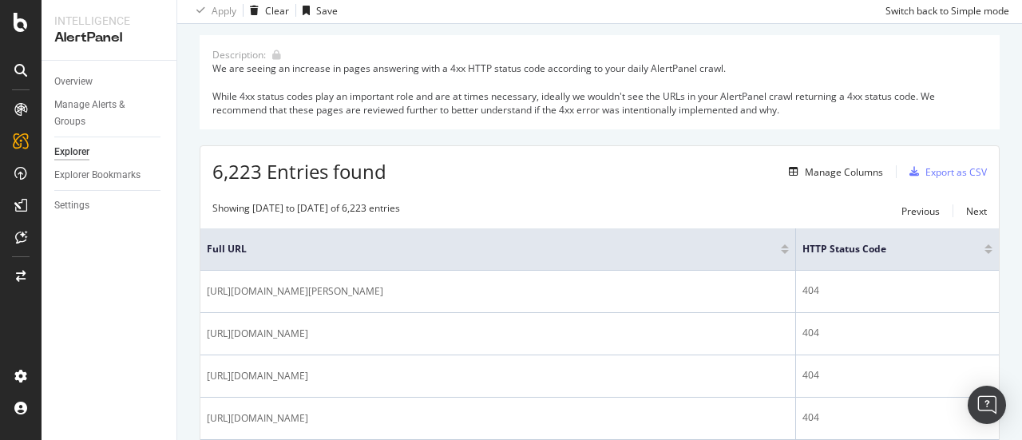
scroll to position [2217, 0]
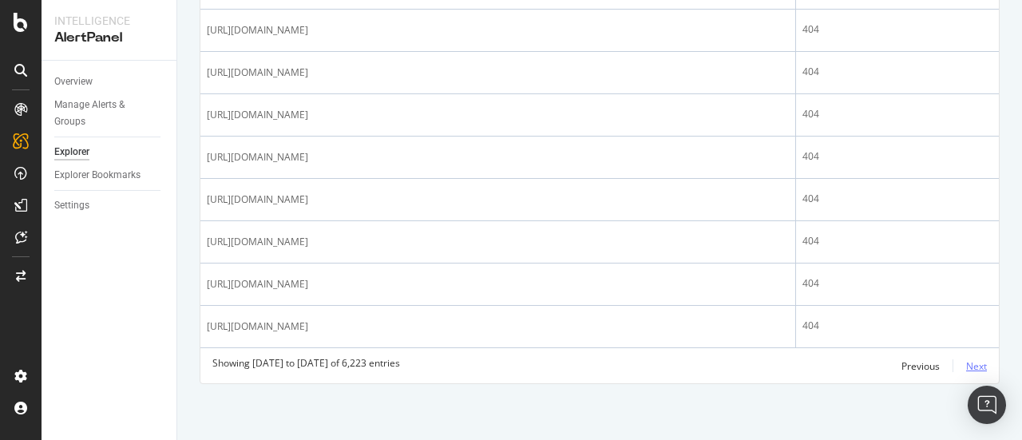
click at [967, 363] on div "Next" at bounding box center [976, 366] width 21 height 14
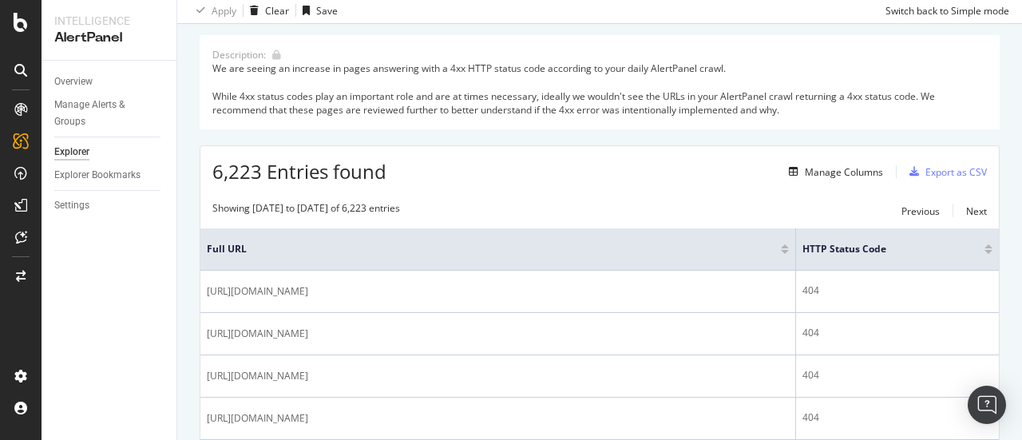
scroll to position [2329, 0]
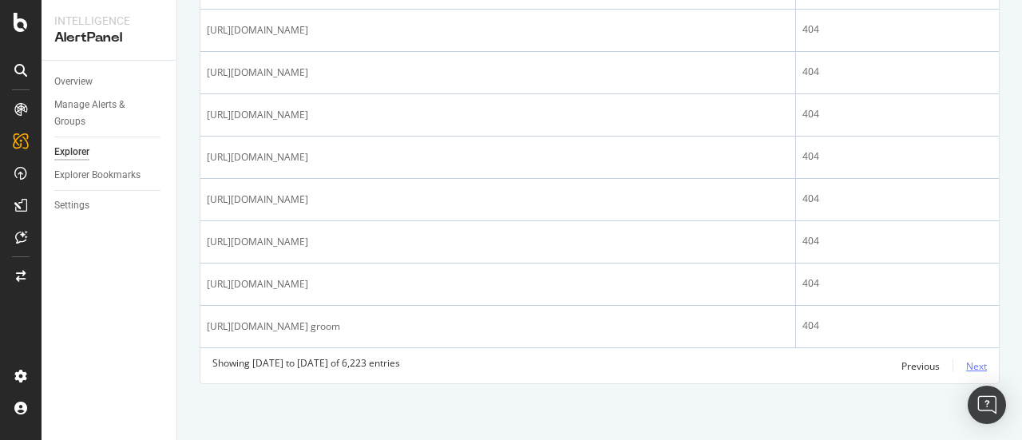
click at [967, 362] on div "Next" at bounding box center [976, 366] width 21 height 14
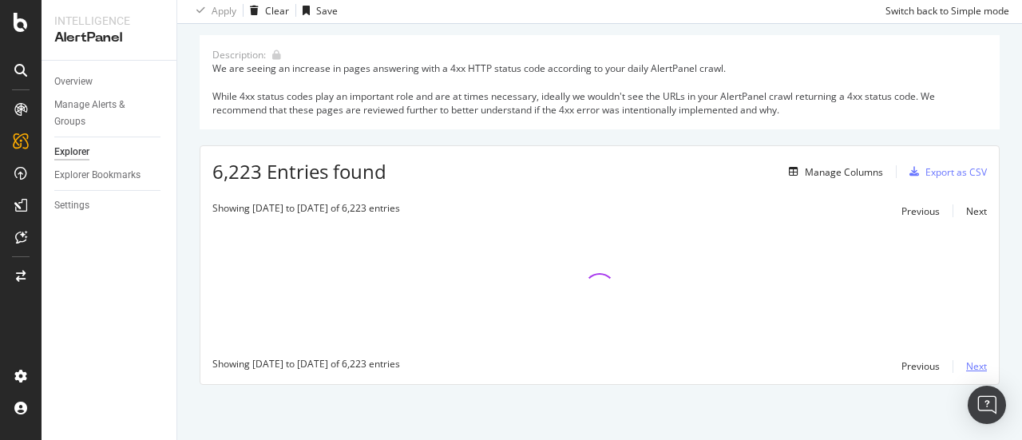
scroll to position [177, 0]
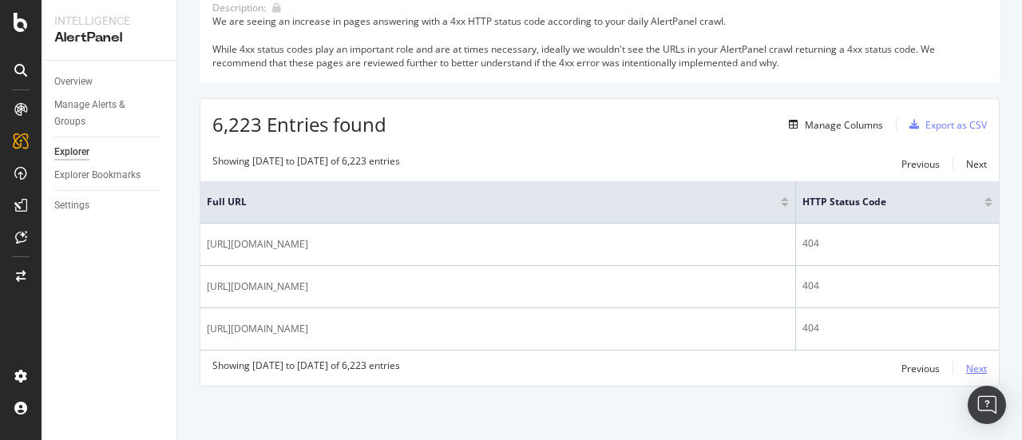
click at [966, 365] on div "Next" at bounding box center [976, 369] width 21 height 14
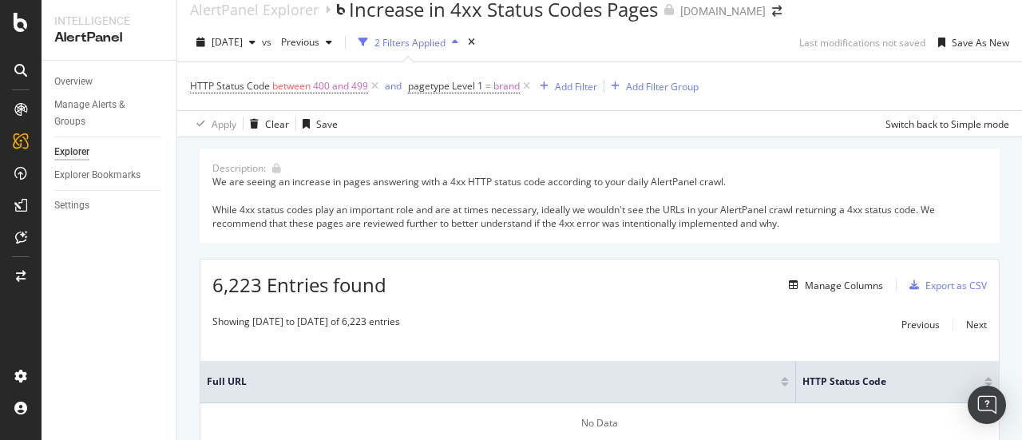
scroll to position [0, 0]
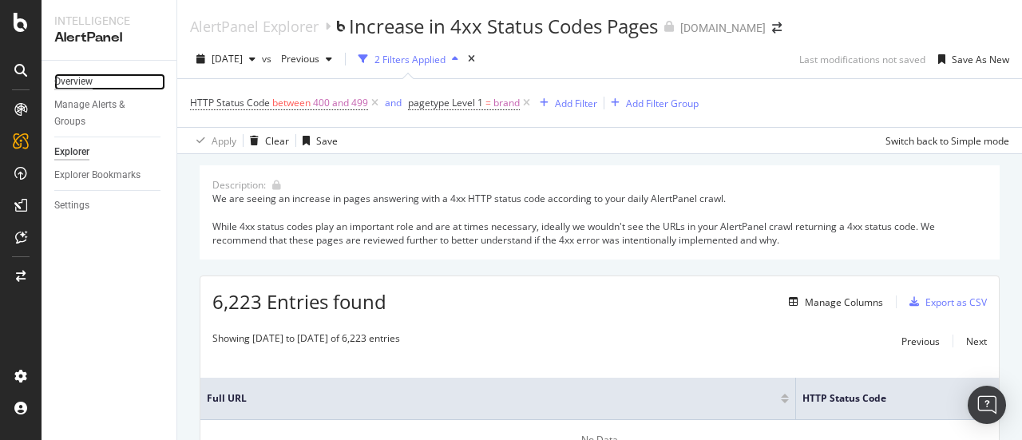
click at [86, 79] on div "Overview" at bounding box center [73, 81] width 38 height 17
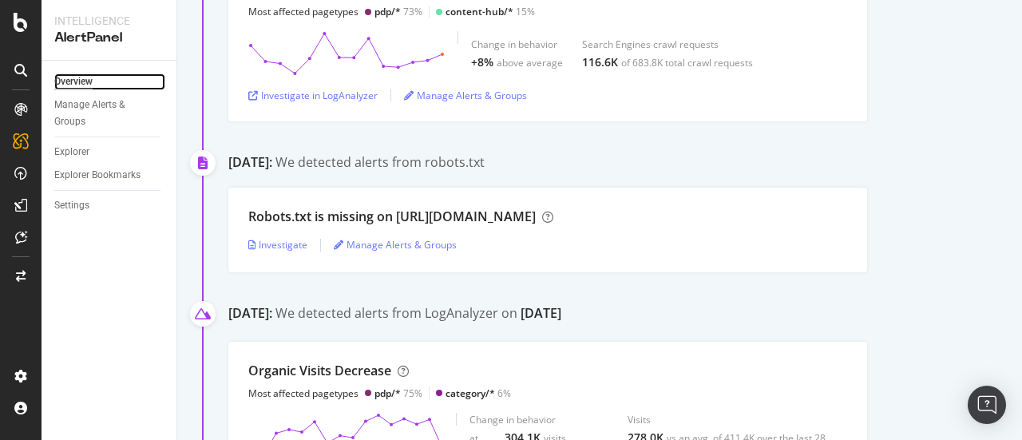
scroll to position [273, 0]
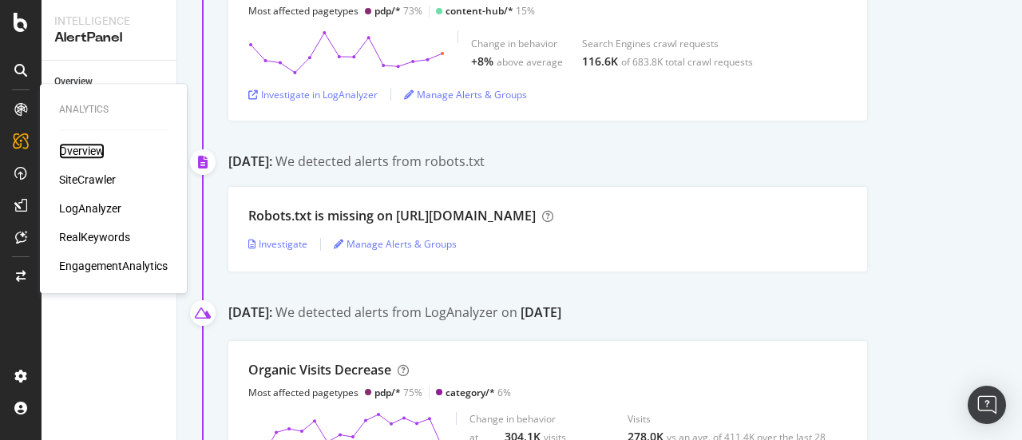
click at [93, 149] on div "Overview" at bounding box center [81, 151] width 45 height 16
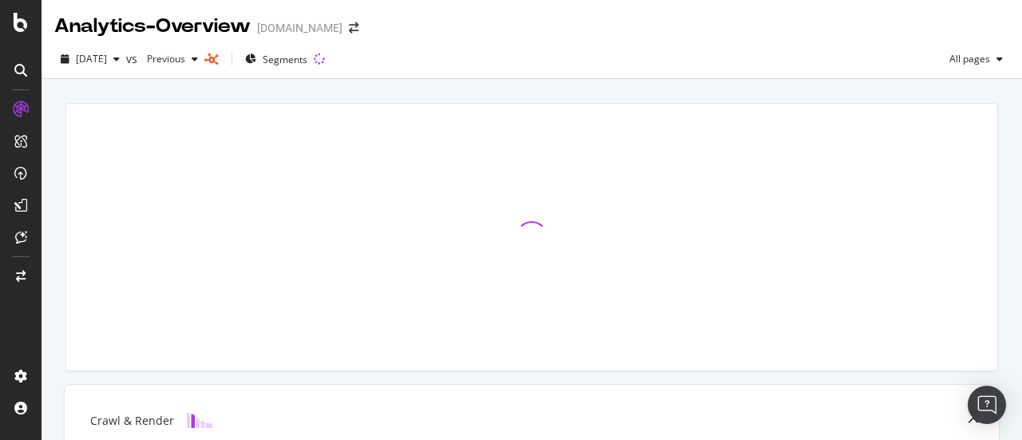
click at [390, 77] on div "2025 Sep. 10th vs Previous Segments All pages" at bounding box center [532, 62] width 980 height 32
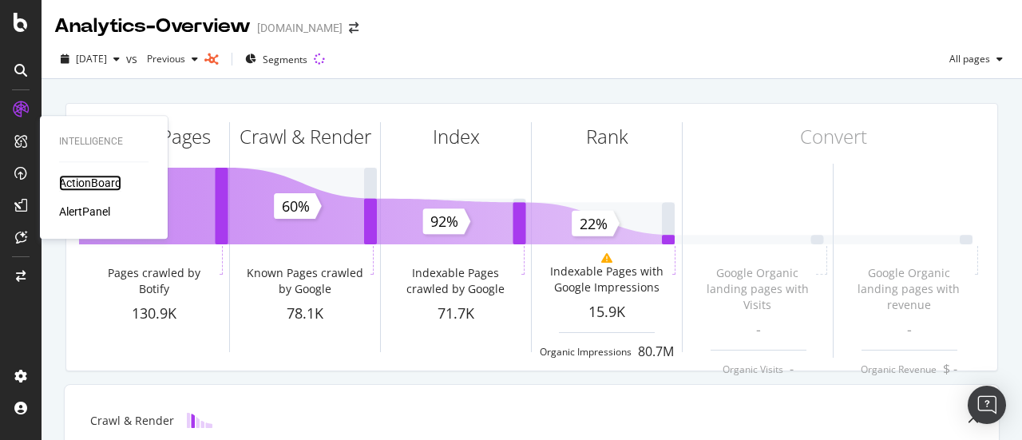
click at [117, 181] on div "ActionBoard" at bounding box center [90, 183] width 62 height 16
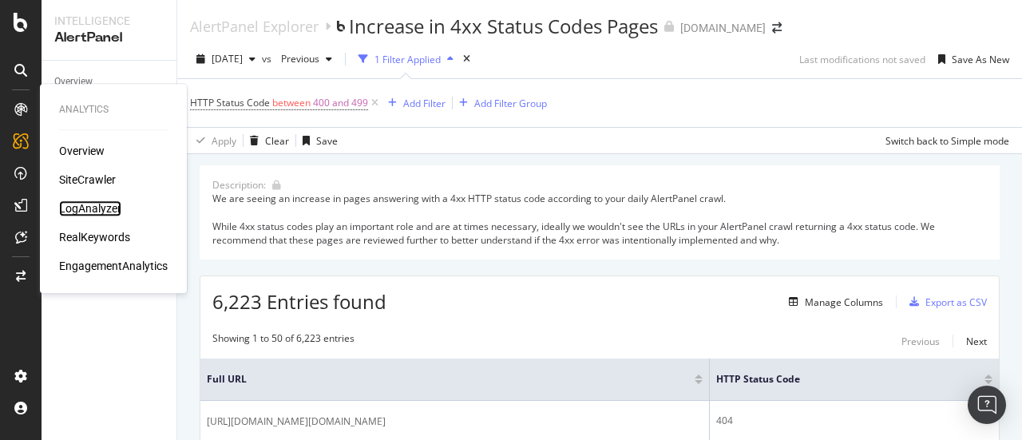
click at [101, 205] on div "LogAnalyzer" at bounding box center [90, 208] width 62 height 16
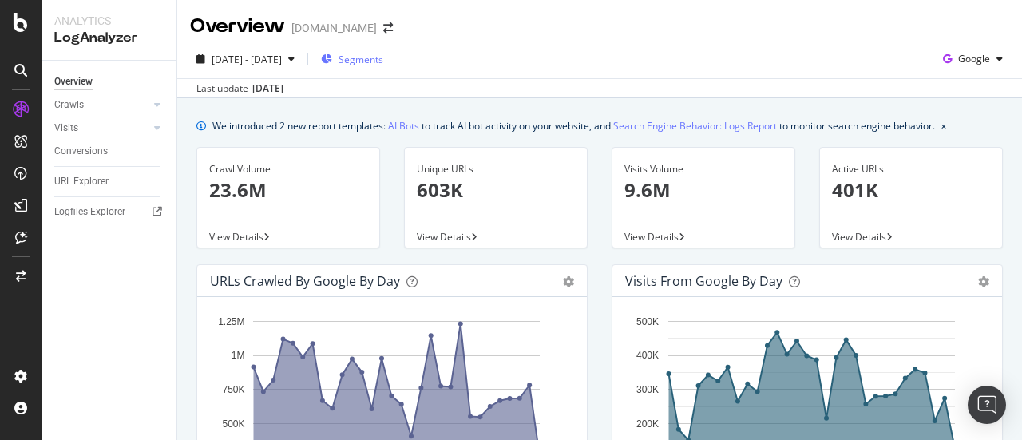
click at [383, 60] on span "Segments" at bounding box center [360, 60] width 45 height 14
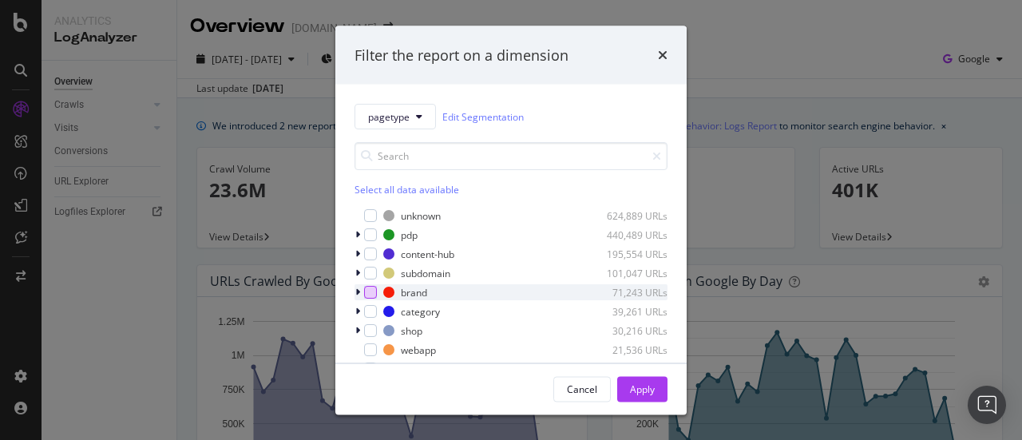
click at [371, 288] on div "modal" at bounding box center [370, 292] width 13 height 13
click at [631, 390] on div "Apply" at bounding box center [642, 389] width 25 height 14
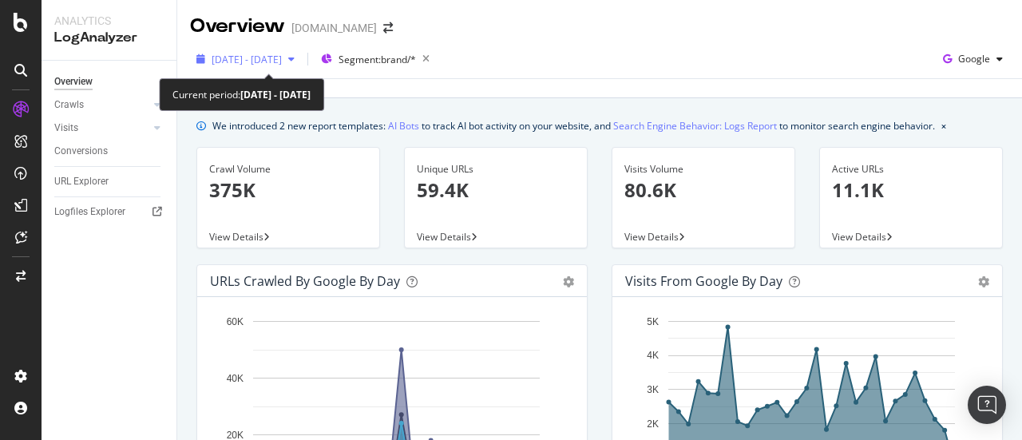
click at [282, 62] on span "2025 Aug. 13th - Sep. 11th" at bounding box center [247, 60] width 70 height 14
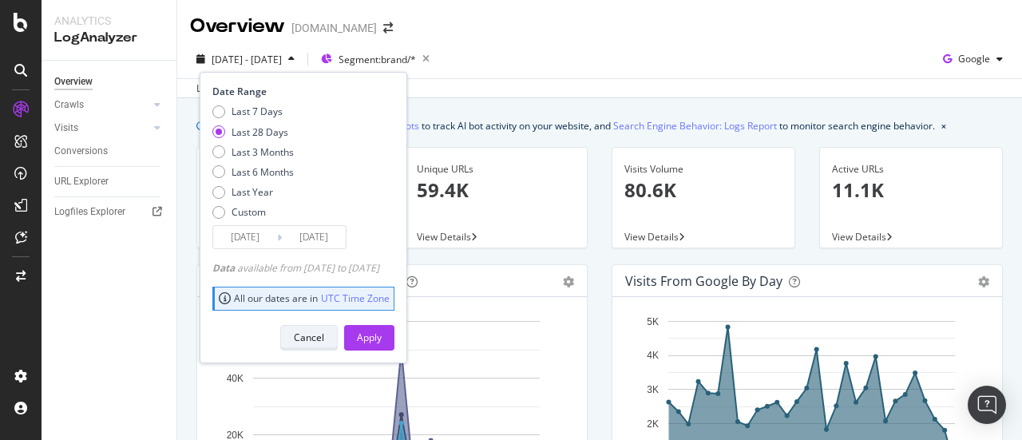
click at [324, 331] on div "Cancel" at bounding box center [309, 337] width 30 height 14
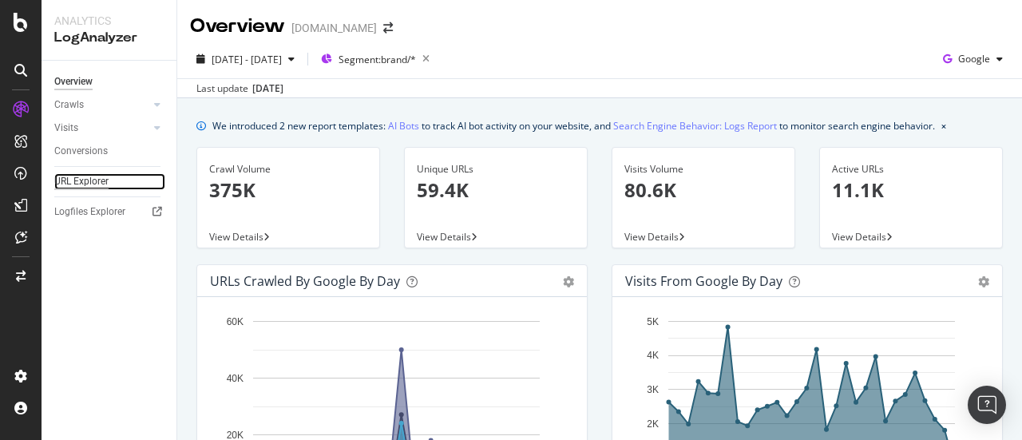
click at [91, 181] on div "URL Explorer" at bounding box center [81, 181] width 54 height 17
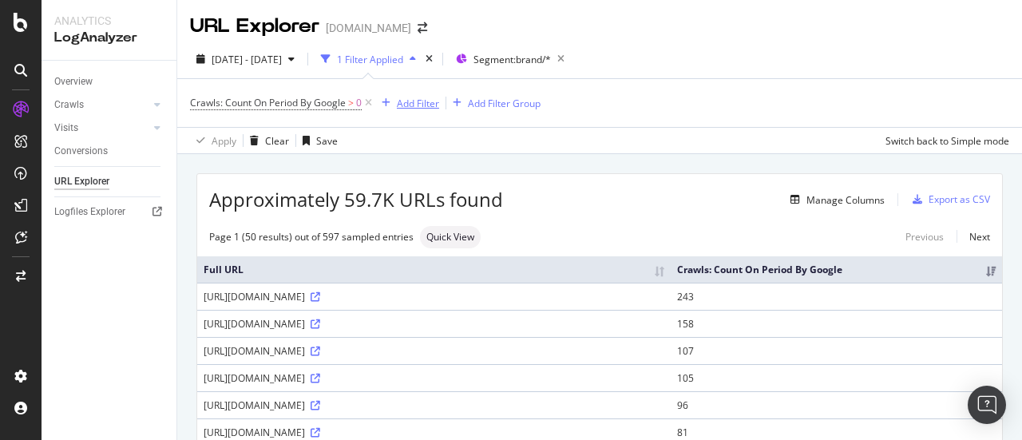
click at [406, 106] on div "Add Filter" at bounding box center [418, 104] width 42 height 14
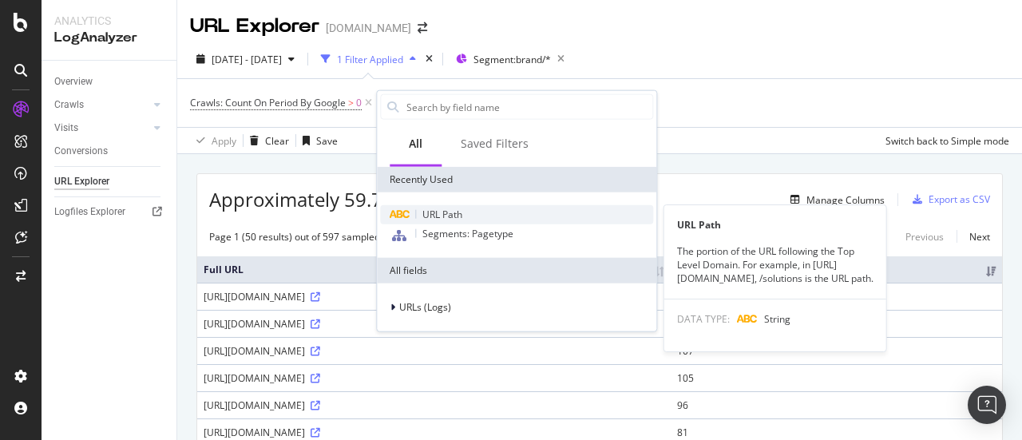
click at [445, 209] on span "URL Path" at bounding box center [442, 215] width 40 height 14
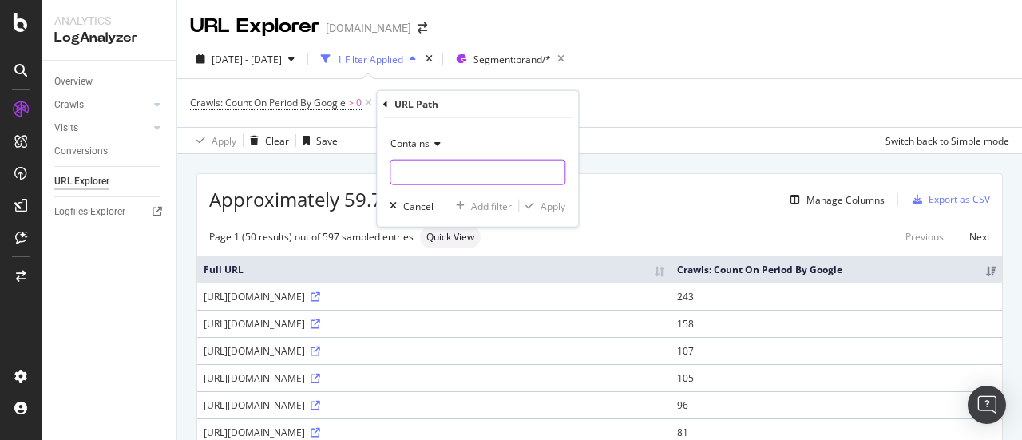
click at [448, 180] on input "text" at bounding box center [477, 173] width 174 height 26
type input "psh_"
click at [548, 207] on div "Apply" at bounding box center [552, 206] width 25 height 14
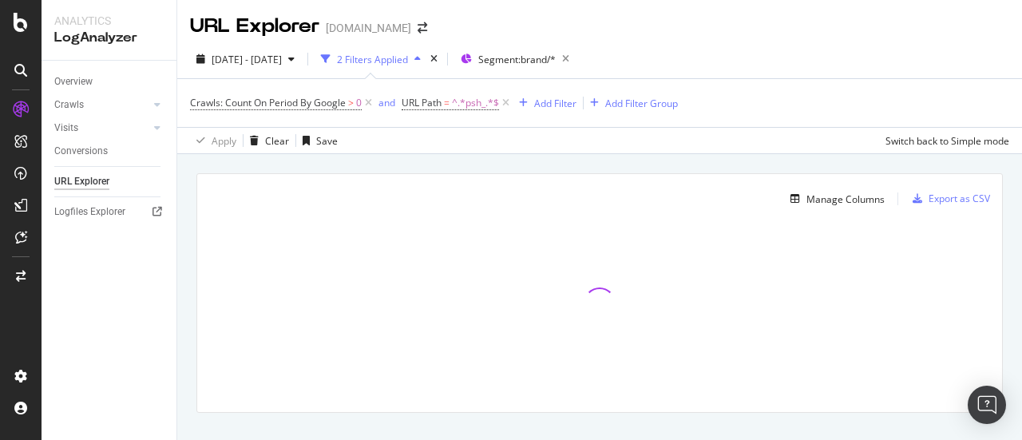
scroll to position [28, 0]
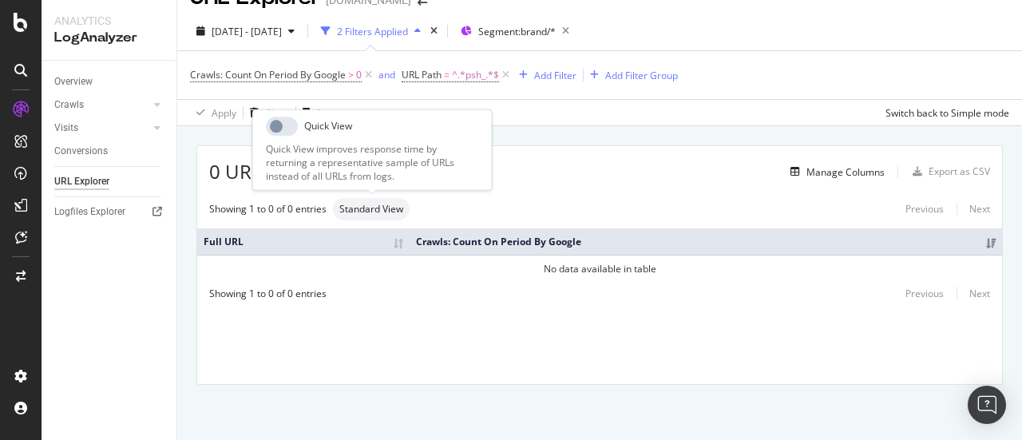
click at [373, 210] on span "Standard View" at bounding box center [371, 209] width 64 height 10
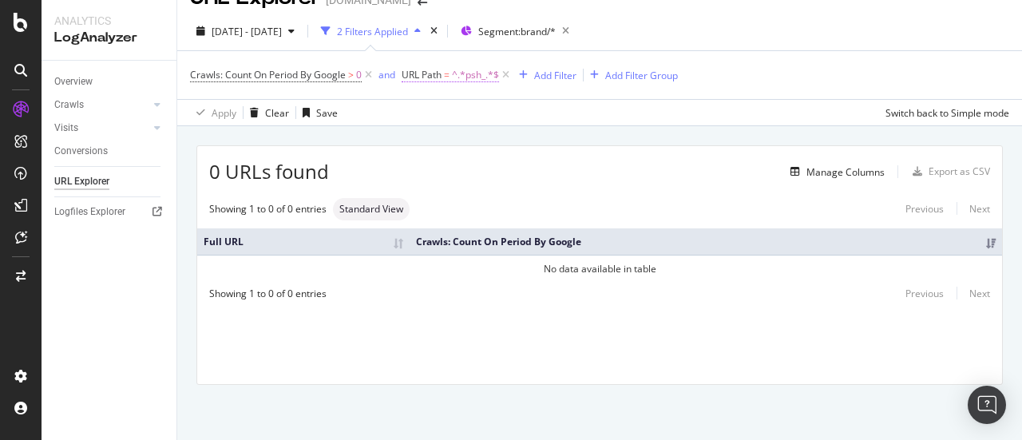
click at [466, 74] on span "^.*psh_.*$" at bounding box center [475, 75] width 47 height 22
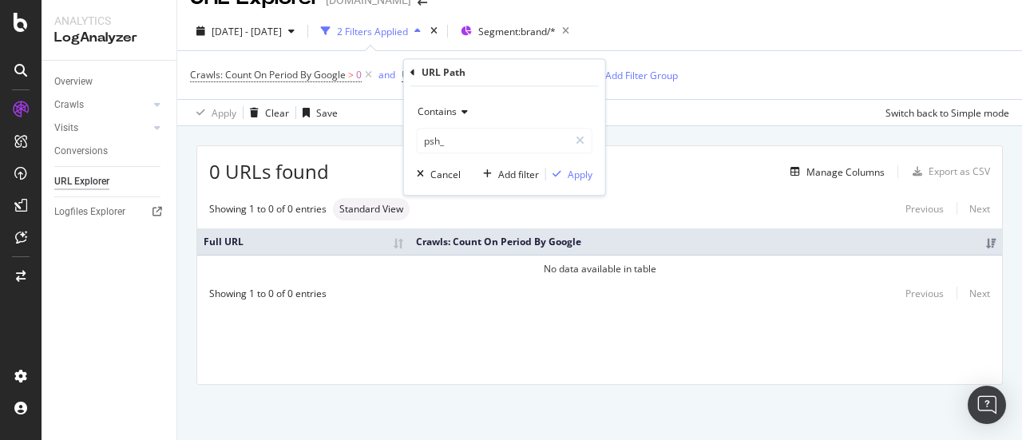
click at [465, 114] on icon at bounding box center [462, 112] width 11 height 10
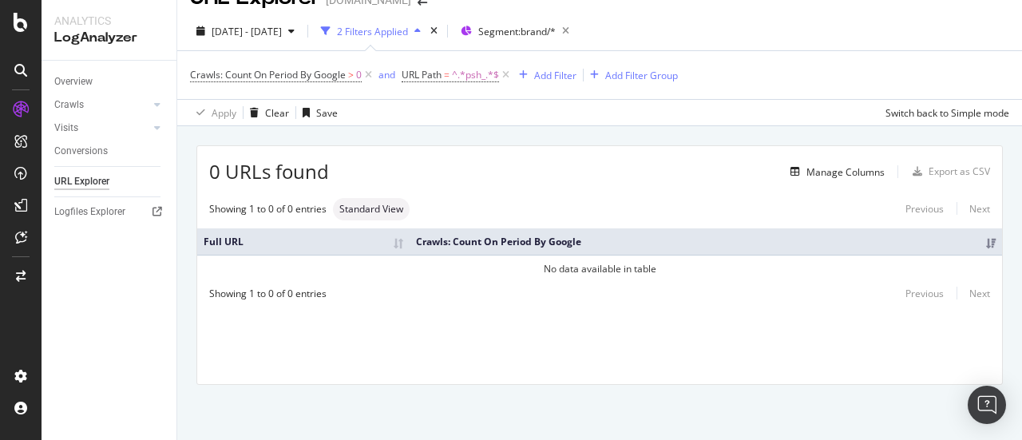
click at [715, 99] on div "Apply Clear Save Switch back to Simple mode" at bounding box center [599, 112] width 844 height 26
click at [367, 76] on icon at bounding box center [369, 75] width 14 height 16
click at [299, 77] on icon at bounding box center [294, 75] width 14 height 16
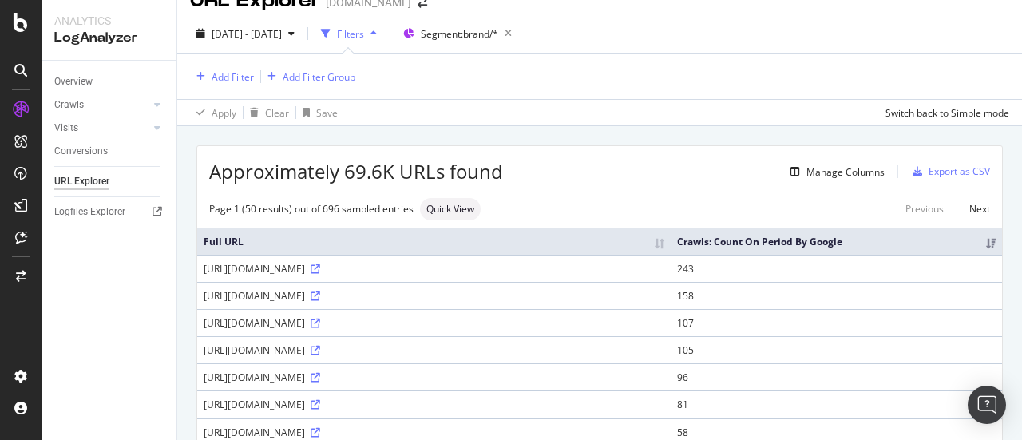
scroll to position [28, 0]
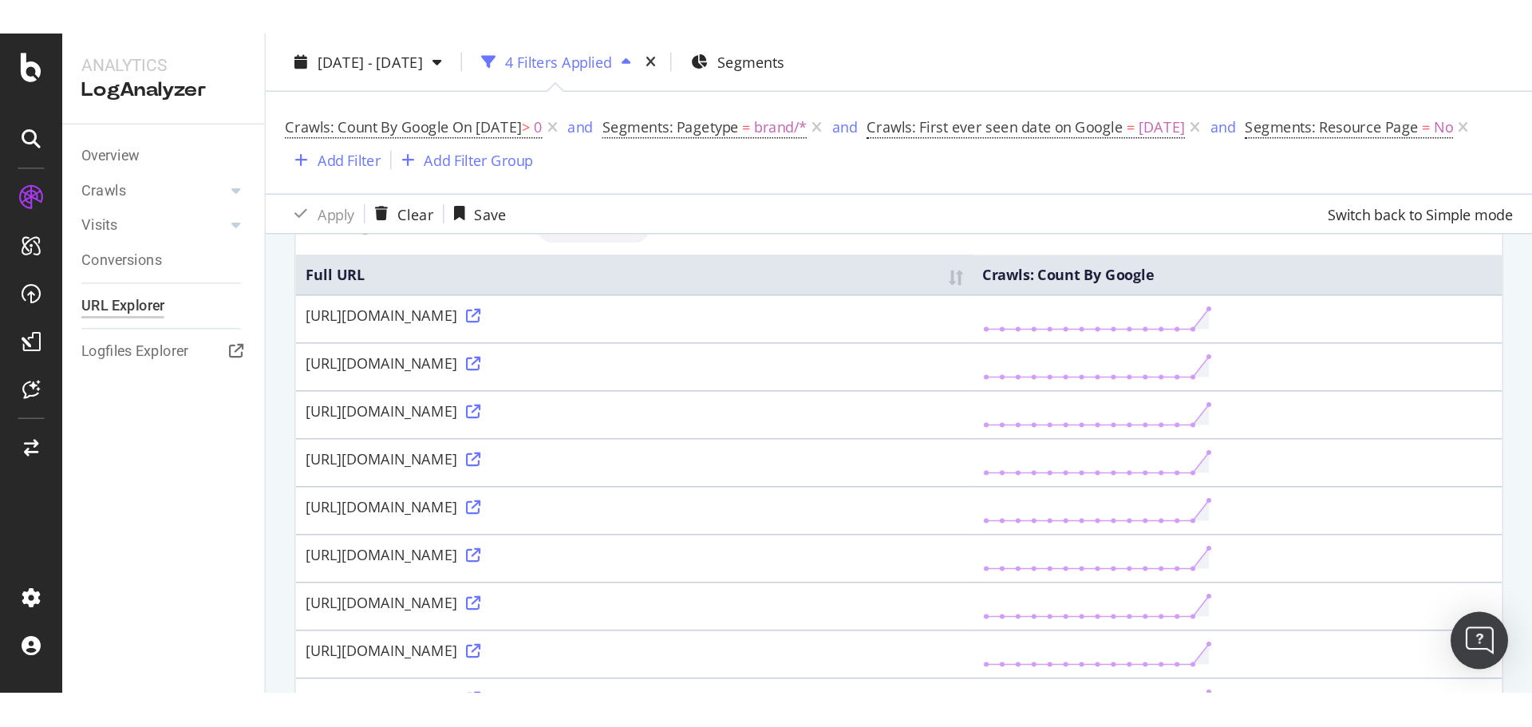
scroll to position [129, 0]
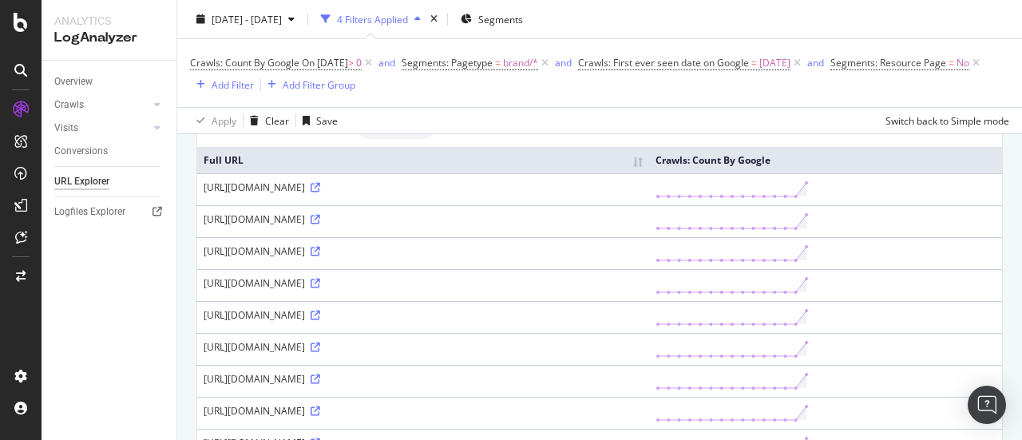
drag, startPoint x: 678, startPoint y: 199, endPoint x: 529, endPoint y: 192, distance: 149.4
click at [529, 192] on div "[URL][DOMAIN_NAME]" at bounding box center [423, 187] width 439 height 14
click at [529, 192] on div "[URL][DOMAIN_NAME]" at bounding box center [423, 188] width 439 height 14
drag, startPoint x: 678, startPoint y: 200, endPoint x: 538, endPoint y: 191, distance: 140.0
click at [538, 191] on div "[URL][DOMAIN_NAME]" at bounding box center [423, 188] width 439 height 14
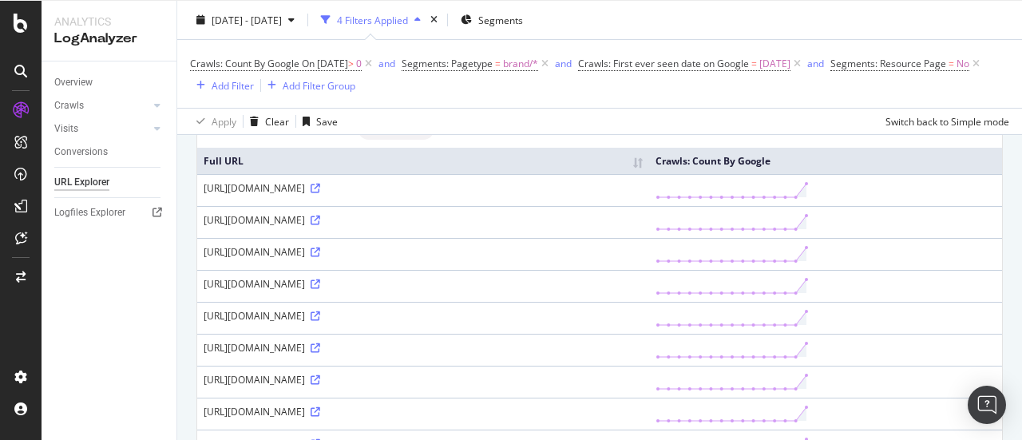
drag, startPoint x: 524, startPoint y: 186, endPoint x: 808, endPoint y: 191, distance: 283.4
click at [643, 191] on div "[URL][DOMAIN_NAME]" at bounding box center [423, 188] width 439 height 14
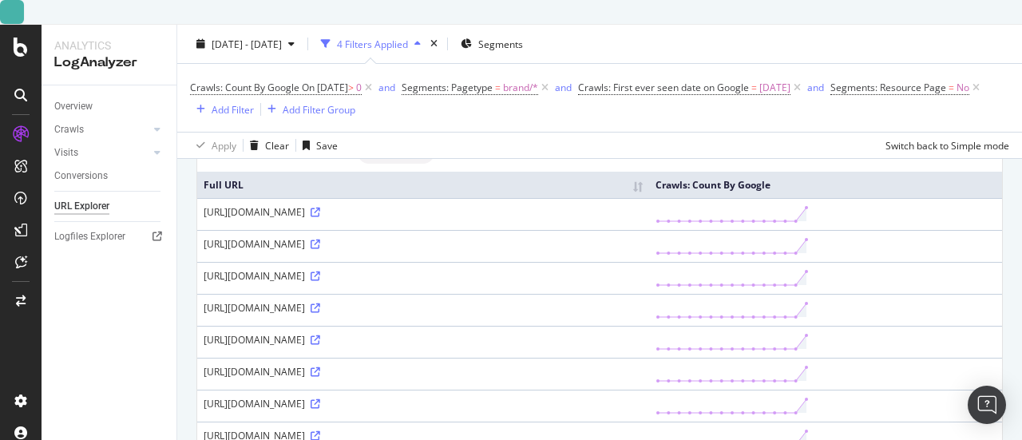
copy div "PSH-_-GGL-_-CMB-_-PAL-_-VIP-_-AQU-_-0-_-VIP_GGL_FY20_SBU02"
click at [320, 208] on icon at bounding box center [315, 213] width 10 height 10
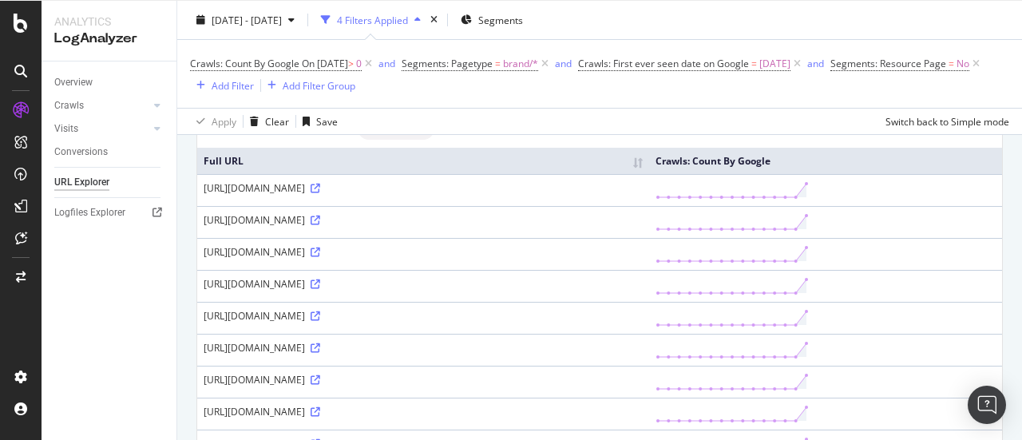
drag, startPoint x: 680, startPoint y: 205, endPoint x: 201, endPoint y: 192, distance: 479.1
click at [201, 192] on td "[URL][DOMAIN_NAME]" at bounding box center [423, 190] width 452 height 32
copy div "[URL][DOMAIN_NAME]"
click at [466, 178] on td "[URL][DOMAIN_NAME]" at bounding box center [423, 190] width 452 height 32
drag, startPoint x: 678, startPoint y: 203, endPoint x: 418, endPoint y: 202, distance: 260.2
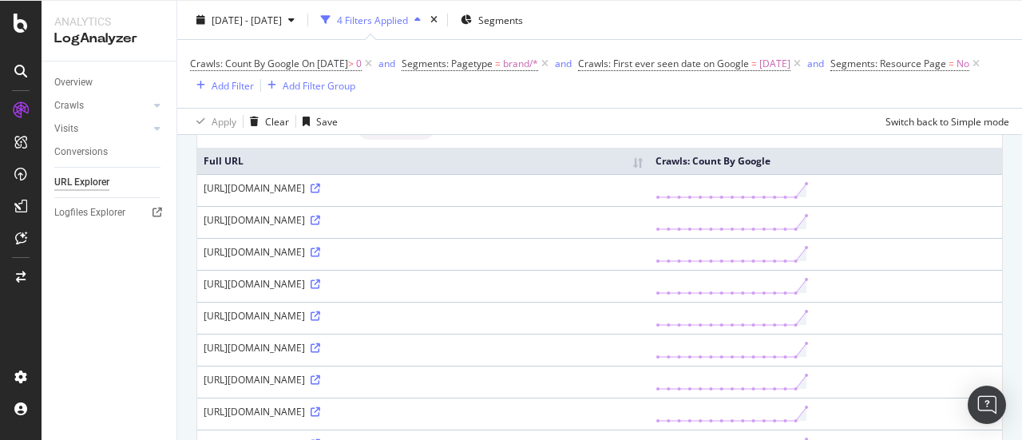
click at [418, 195] on div "[URL][DOMAIN_NAME]" at bounding box center [423, 188] width 439 height 14
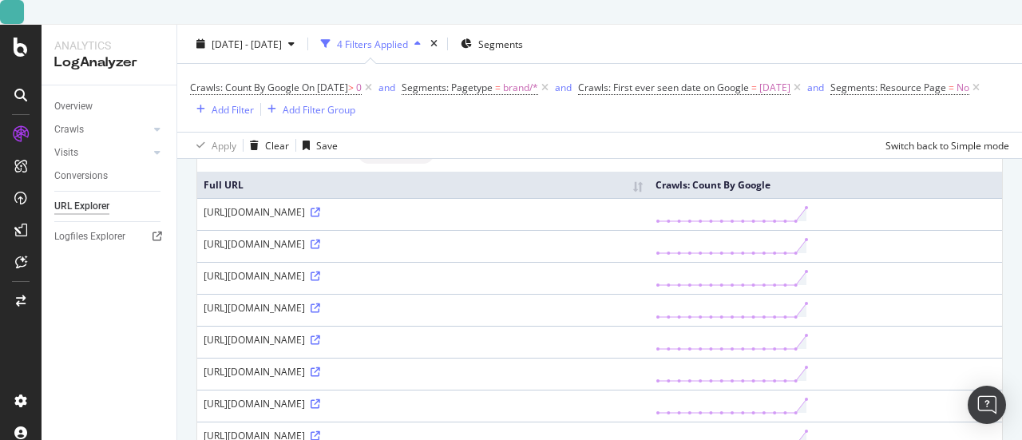
click at [413, 205] on div "[URL][DOMAIN_NAME]" at bounding box center [423, 212] width 439 height 14
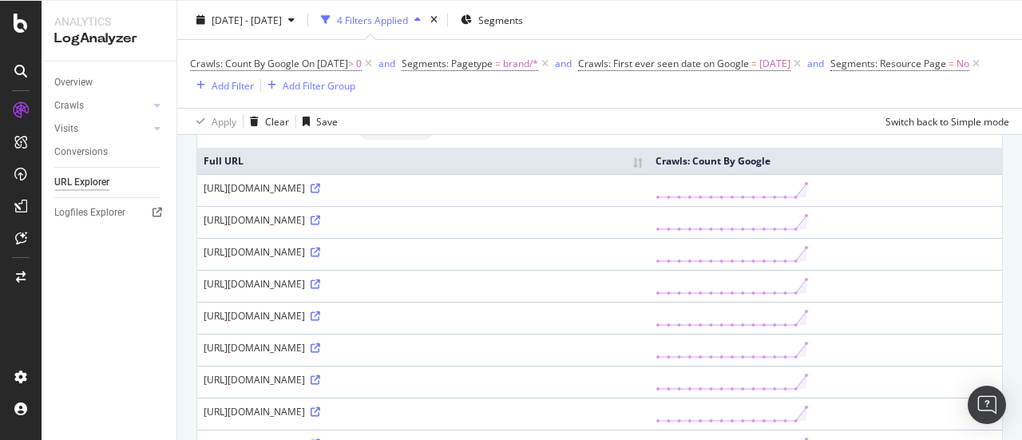
drag, startPoint x: 677, startPoint y: 200, endPoint x: 469, endPoint y: 200, distance: 207.5
click at [469, 195] on div "[URL][DOMAIN_NAME]" at bounding box center [423, 188] width 439 height 14
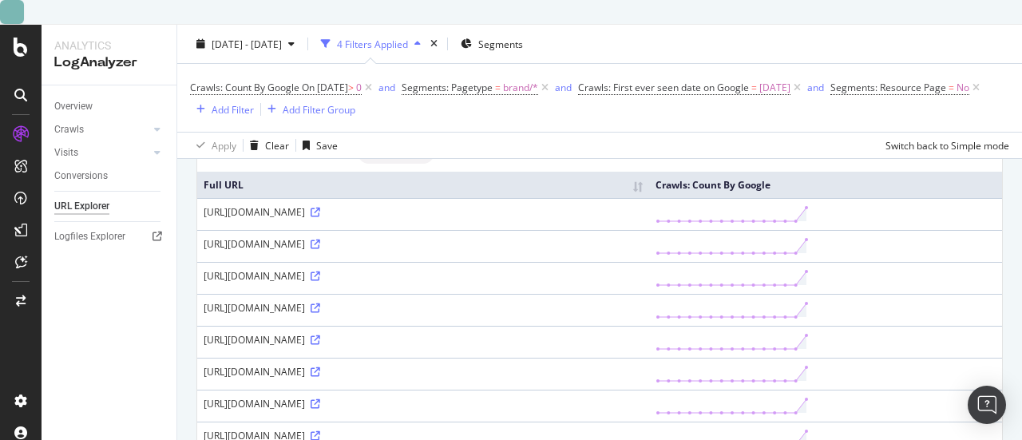
click at [24, 24] on div at bounding box center [12, 12] width 24 height 24
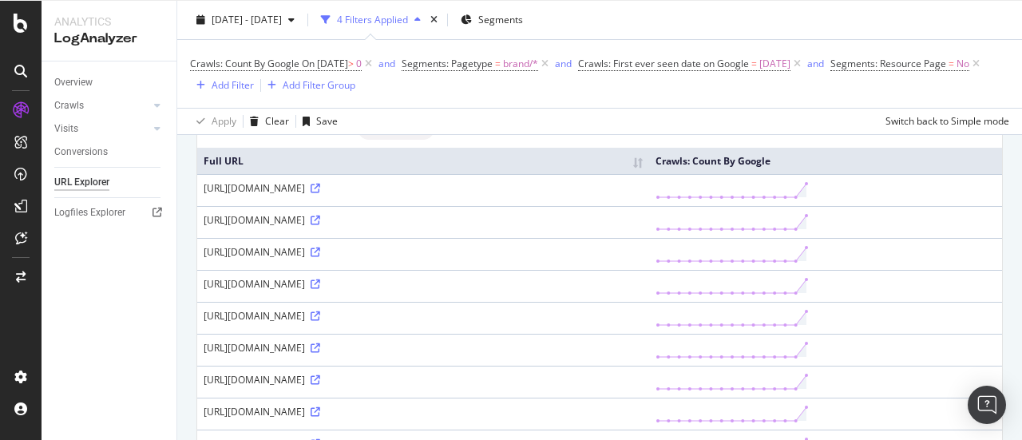
click at [528, 194] on div "[URL][DOMAIN_NAME]" at bounding box center [423, 188] width 439 height 14
drag, startPoint x: 675, startPoint y: 201, endPoint x: 201, endPoint y: 189, distance: 474.3
click at [201, 189] on td "[URL][DOMAIN_NAME]" at bounding box center [423, 190] width 452 height 32
click at [219, 224] on div at bounding box center [216, 222] width 24 height 24
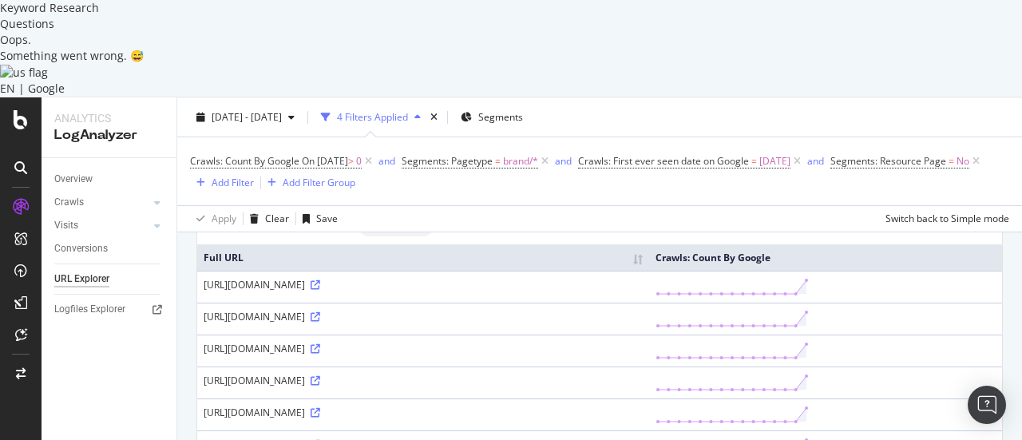
click at [144, 32] on div "Questions" at bounding box center [72, 24] width 144 height 16
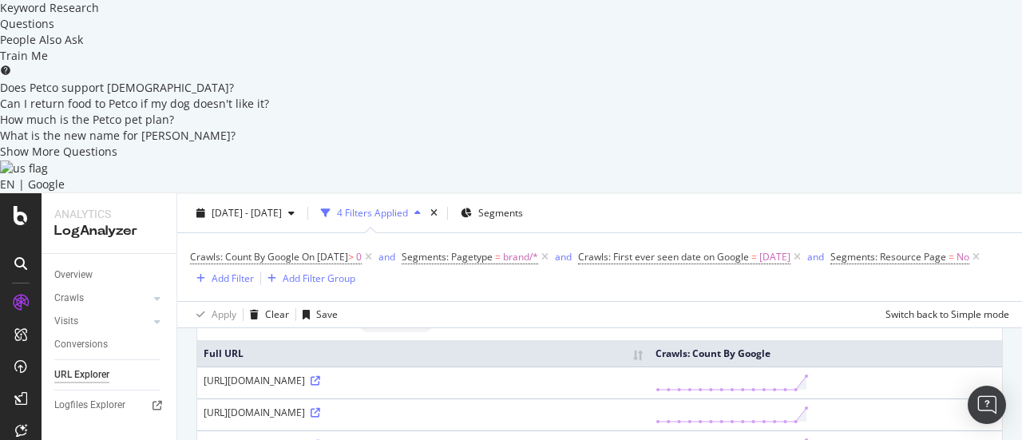
click at [269, 16] on div "Keyword Research" at bounding box center [134, 8] width 269 height 16
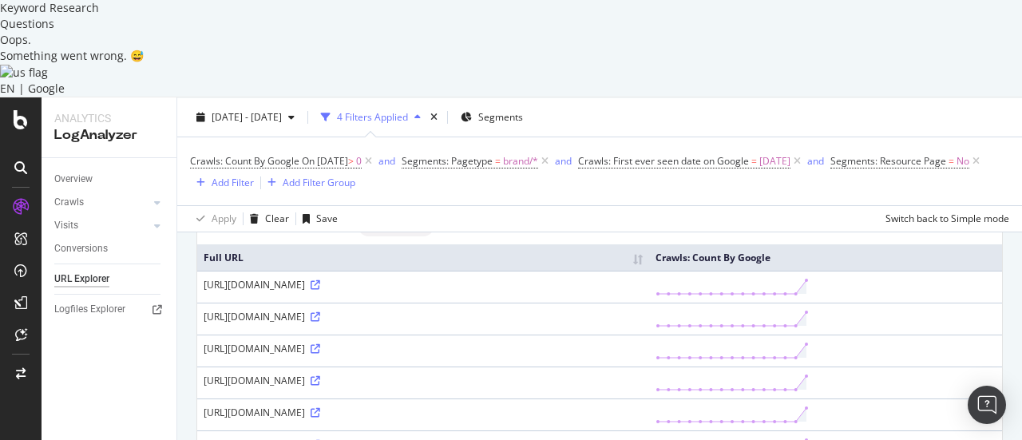
click at [144, 32] on div "Questions" at bounding box center [72, 24] width 144 height 16
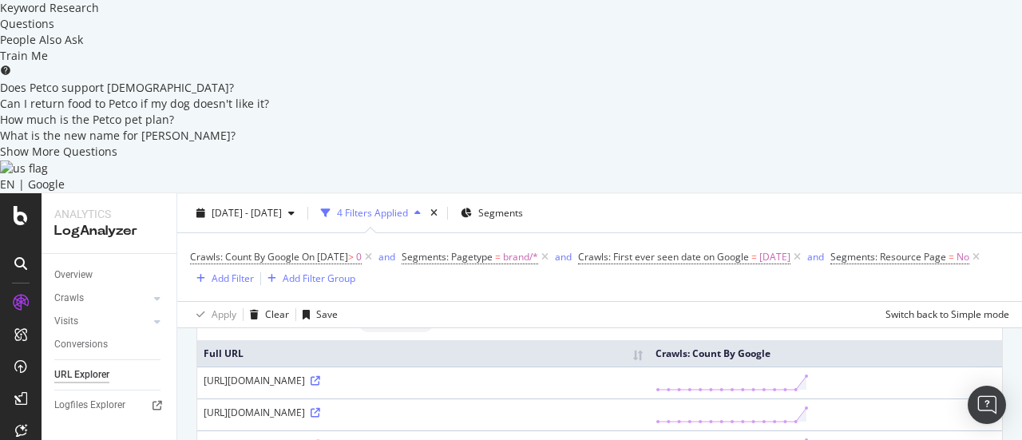
click at [164, 312] on div "Overview Crawls Daily Distribution Segments Distribution HTTP Codes Resources V…" at bounding box center [109, 443] width 135 height 379
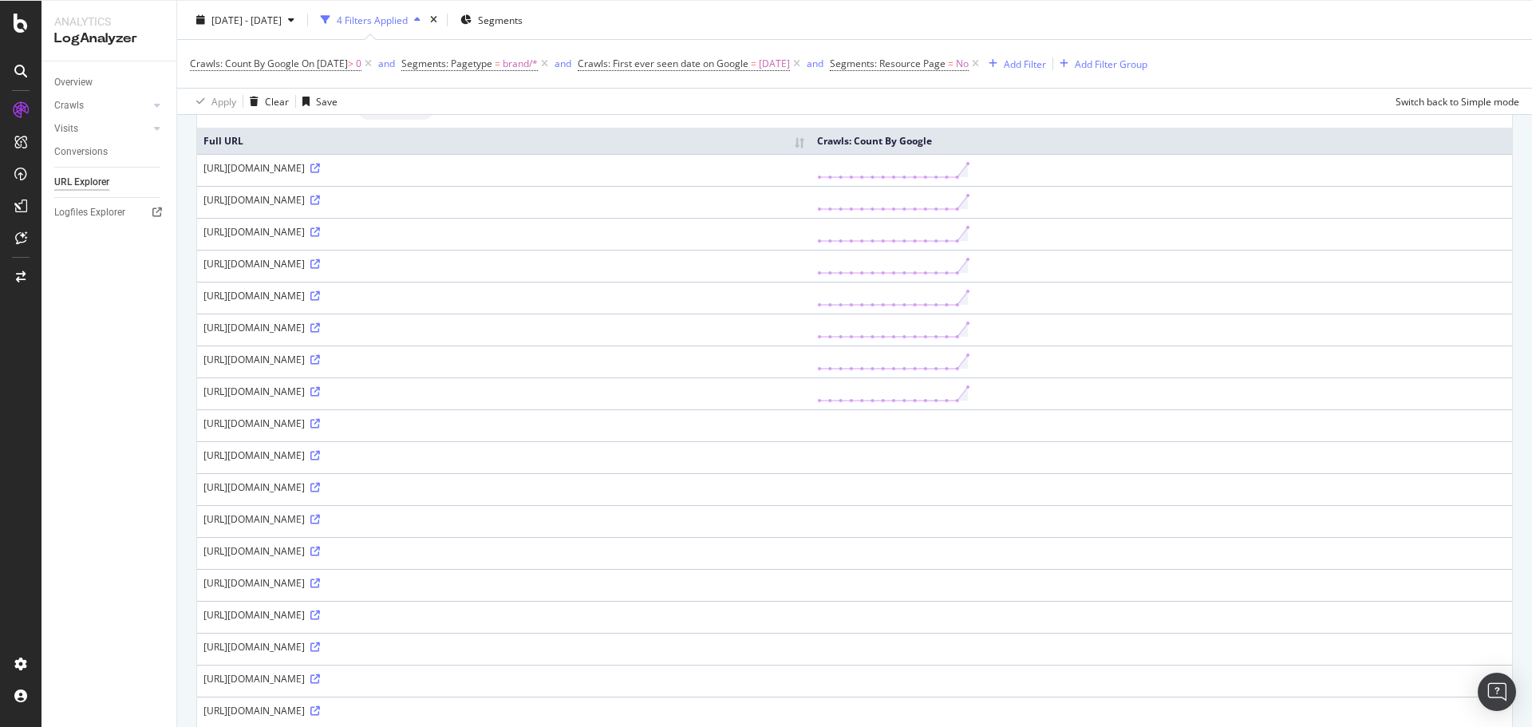
scroll to position [108, 0]
